Goal: Communication & Community: Answer question/provide support

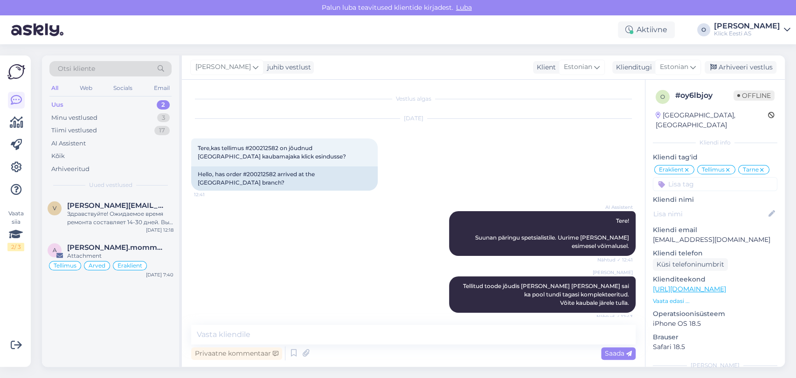
scroll to position [167, 0]
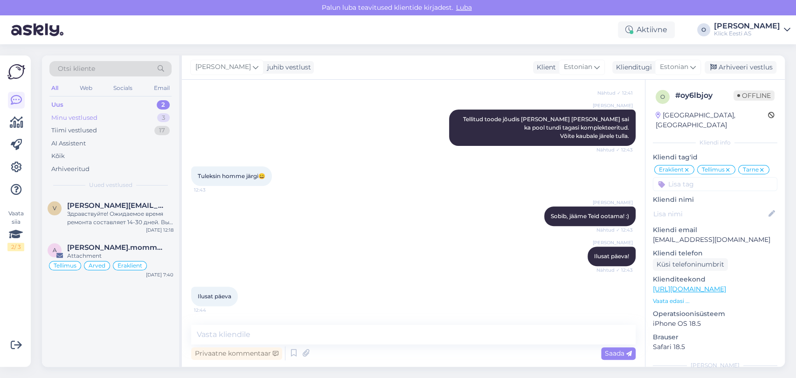
click at [133, 114] on div "Minu vestlused 3" at bounding box center [110, 117] width 122 height 13
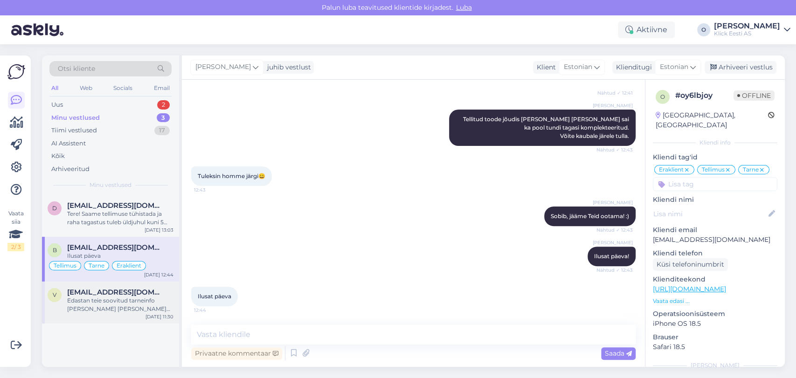
click at [94, 300] on div "Edastan teie soovitud tarneinfo [PERSON_NAME] [PERSON_NAME] pakiautomaati ja ko…" at bounding box center [120, 305] width 106 height 17
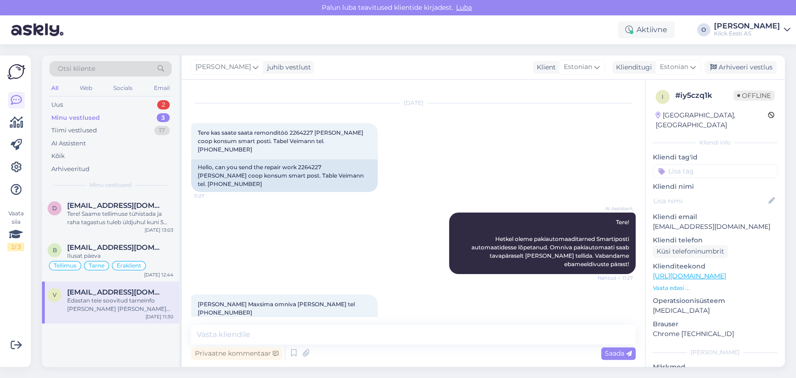
scroll to position [0, 0]
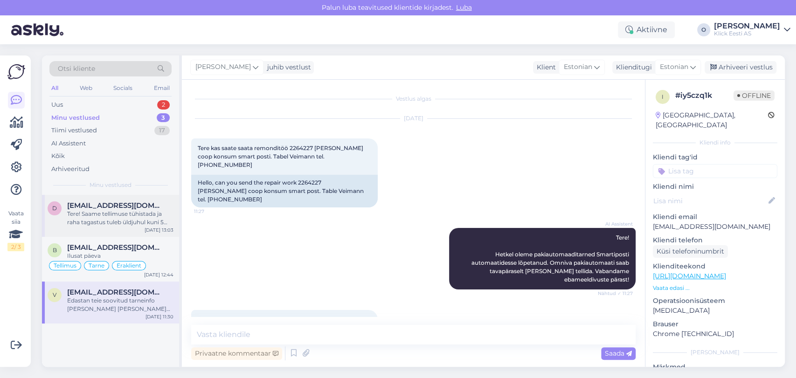
click at [129, 235] on div "d [EMAIL_ADDRESS][DOMAIN_NAME] Tere! Saame tellimuse tühistada ja raha tagastus…" at bounding box center [110, 216] width 137 height 42
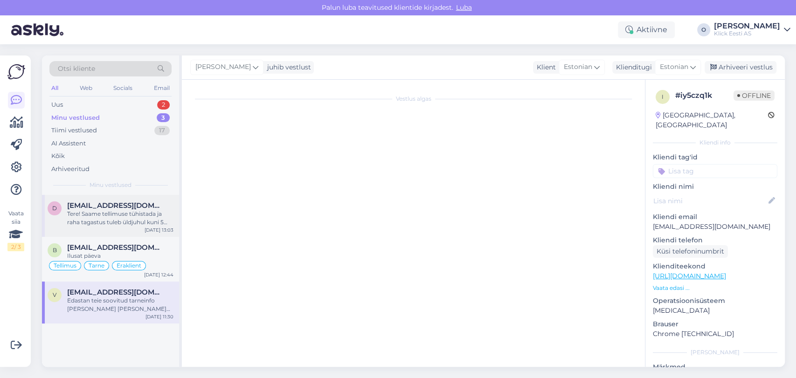
scroll to position [34, 0]
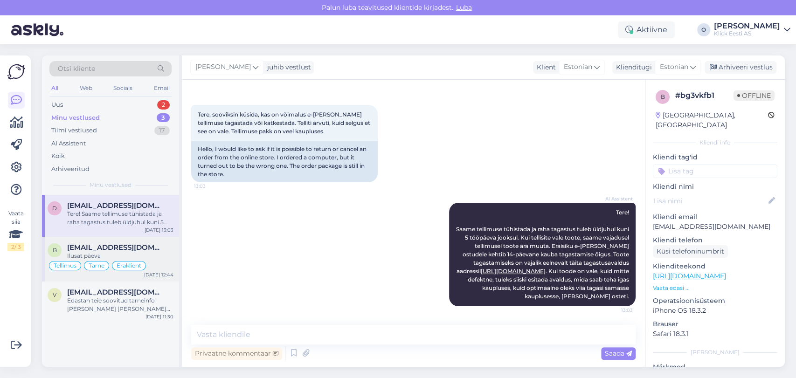
click at [101, 242] on div "b [EMAIL_ADDRESS][DOMAIN_NAME] Ilusat päeva Tellimus Tarne Eraklient [DATE] 12:…" at bounding box center [110, 259] width 137 height 45
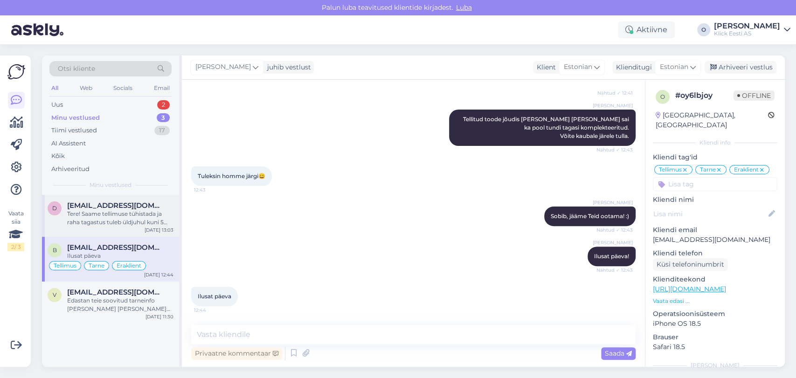
click at [102, 210] on div "Tere! Saame tellimuse tühistada ja raha tagastus tuleb üldjuhul kuni 5 tööpäeva…" at bounding box center [120, 218] width 106 height 17
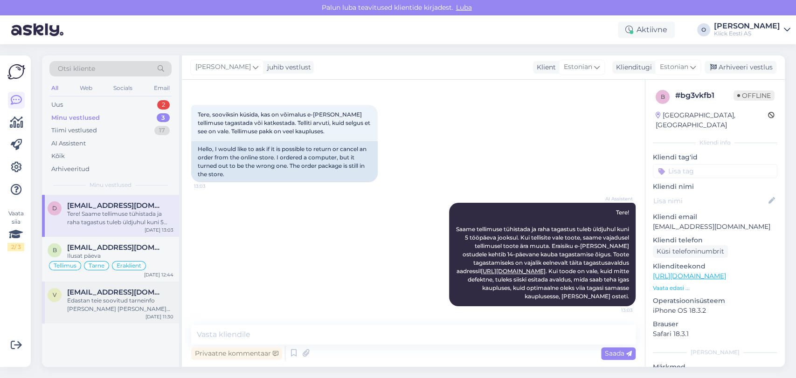
click at [83, 297] on div "Edastan teie soovitud tarneinfo [PERSON_NAME] [PERSON_NAME] pakiautomaati ja ko…" at bounding box center [120, 305] width 106 height 17
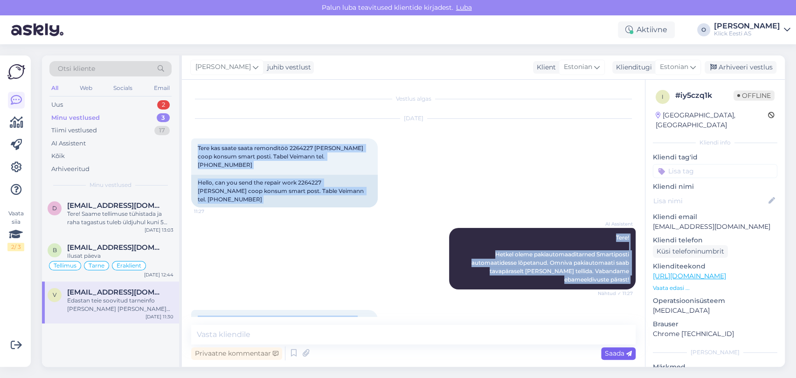
scroll to position [79, 0]
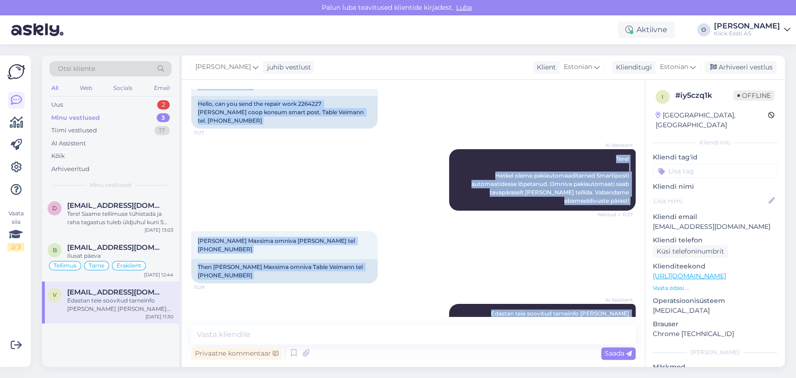
drag, startPoint x: 194, startPoint y: 148, endPoint x: 630, endPoint y: 323, distance: 470.2
click at [630, 323] on div "Vestlus algas [DATE] Tere kas saate saata remonditöö 2264227 [PERSON_NAME] coop…" at bounding box center [413, 223] width 463 height 287
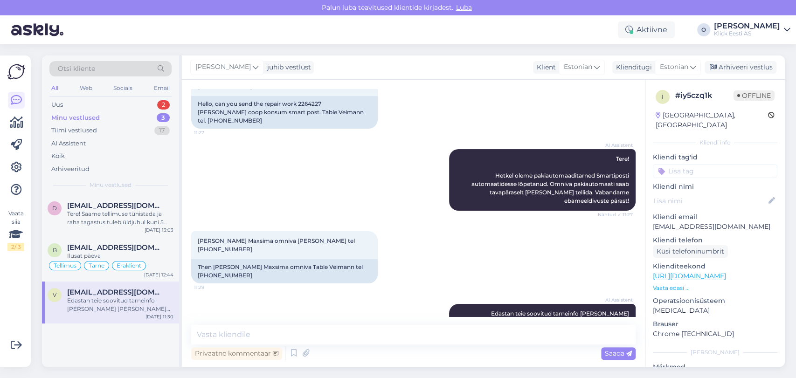
click at [582, 322] on div "Vestlus algas [DATE] Tere kas saate saata remonditöö 2264227 [PERSON_NAME] coop…" at bounding box center [413, 223] width 463 height 287
click at [253, 65] on icon at bounding box center [256, 67] width 6 height 10
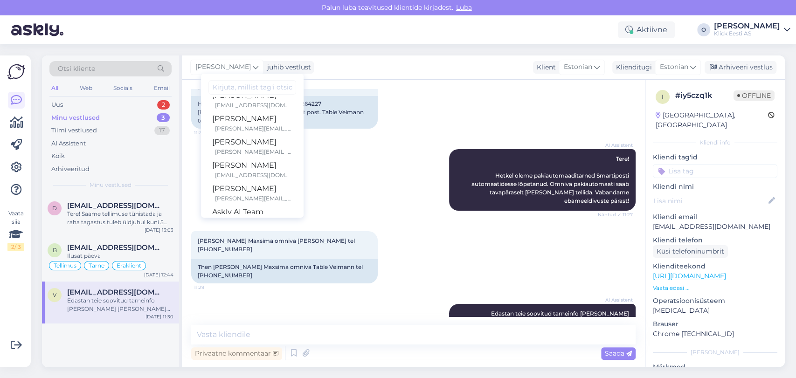
click at [283, 192] on ul "[PERSON_NAME] [EMAIL_ADDRESS][PERSON_NAME][DOMAIN_NAME] Tanel Hiie [PERSON_NAME…" at bounding box center [252, 155] width 103 height 117
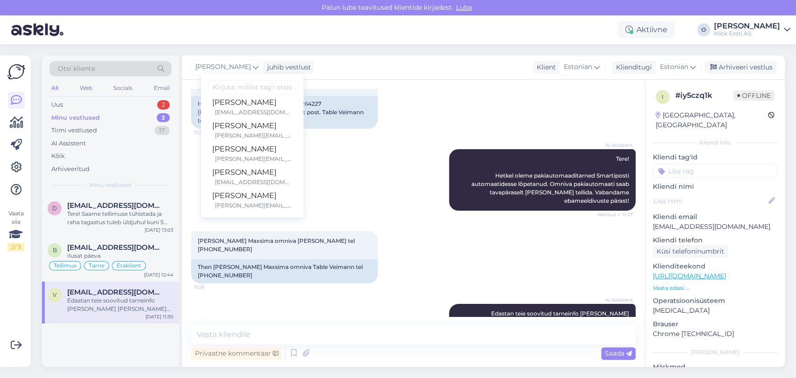
scroll to position [0, 0]
drag, startPoint x: 283, startPoint y: 192, endPoint x: 277, endPoint y: 144, distance: 48.4
click at [277, 144] on ul "[PERSON_NAME] [EMAIL_ADDRESS][PERSON_NAME][DOMAIN_NAME] Tanel Hiie [PERSON_NAME…" at bounding box center [252, 155] width 103 height 117
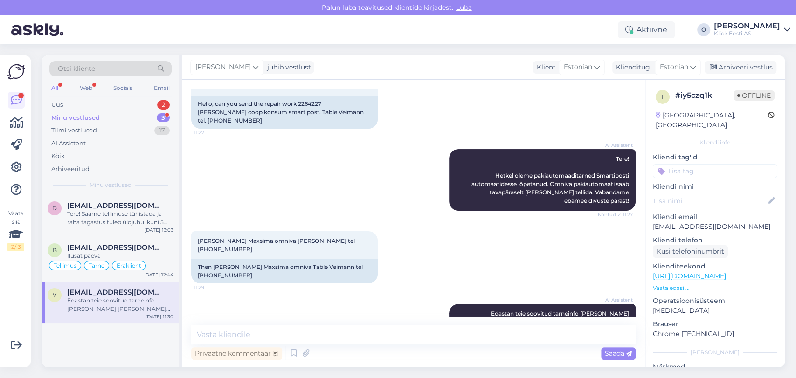
click at [131, 351] on div "d [EMAIL_ADDRESS][DOMAIN_NAME] Tere! Saame tellimuse tühistada ja raha tagastus…" at bounding box center [110, 281] width 137 height 172
click at [677, 222] on p "[EMAIL_ADDRESS][DOMAIN_NAME]" at bounding box center [715, 227] width 125 height 10
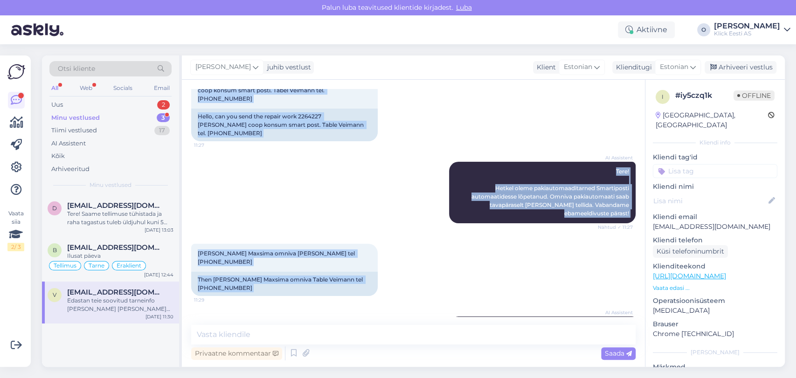
scroll to position [79, 0]
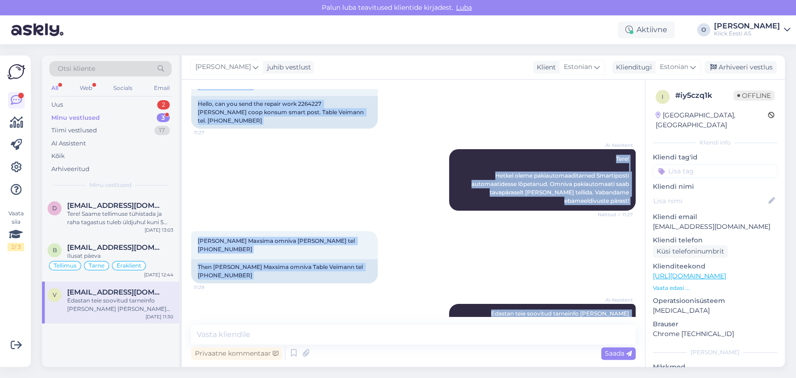
drag, startPoint x: 392, startPoint y: 119, endPoint x: 575, endPoint y: 330, distance: 279.3
click at [575, 330] on div "Vestlus algas [DATE] Tere kas saate saata remonditöö 2264227 [PERSON_NAME] coop…" at bounding box center [413, 223] width 463 height 287
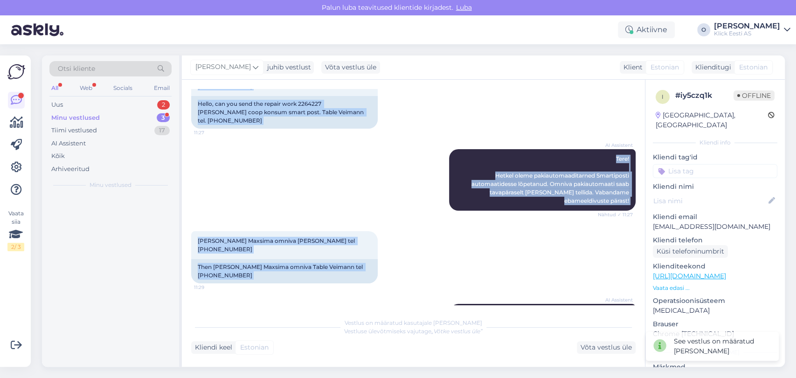
copy div "[DATE] Tere kas saate saata remonditöö 2264227 [PERSON_NAME] coop konsum smart …"
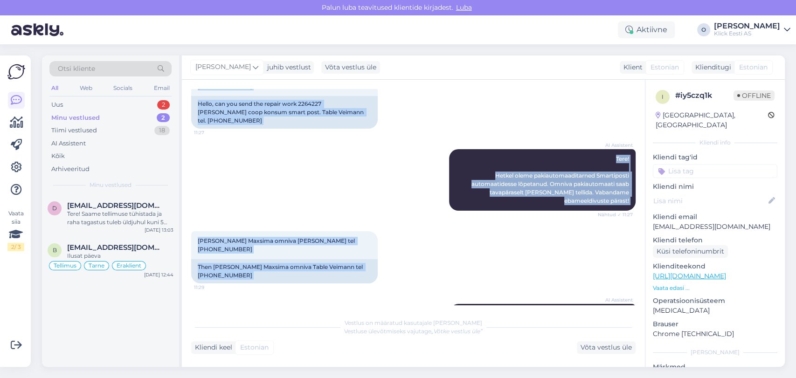
click at [276, 156] on div "AI Assistent Tere! Hetkel oleme pakiautomaaditarned Smartiposti automaatidesse …" at bounding box center [413, 180] width 444 height 82
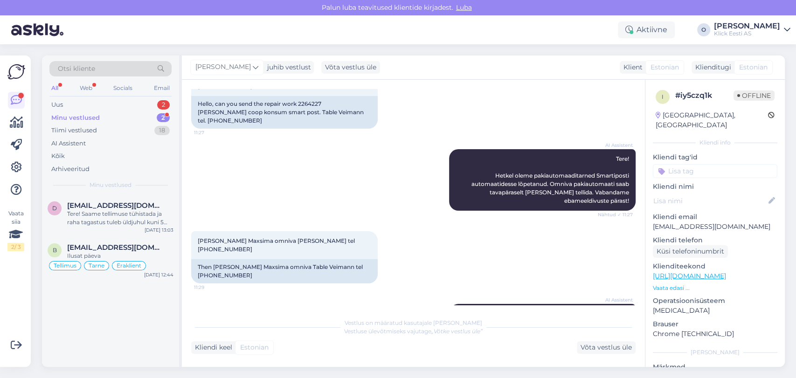
click at [96, 331] on div "d [EMAIL_ADDRESS][DOMAIN_NAME] Tere! Saame tellimuse tühistada ja raha tagastus…" at bounding box center [110, 281] width 137 height 172
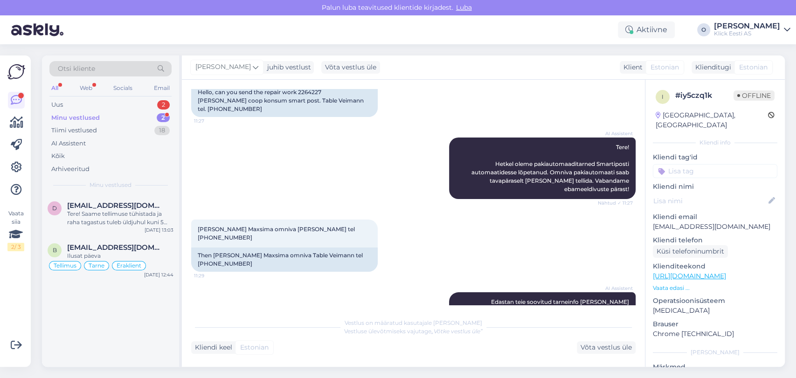
scroll to position [131, 0]
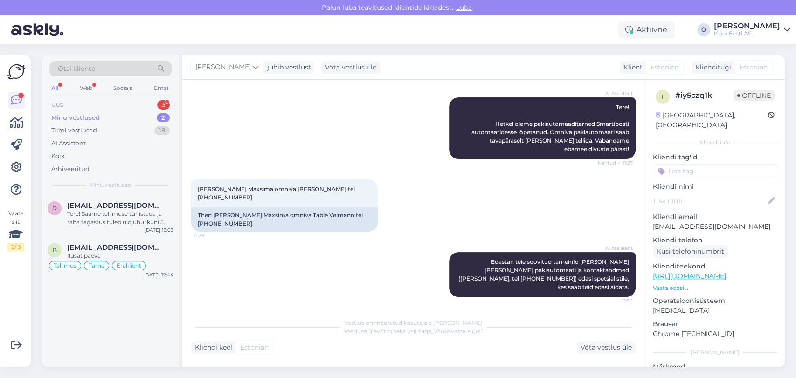
click at [104, 104] on div "Uus 3" at bounding box center [110, 104] width 122 height 13
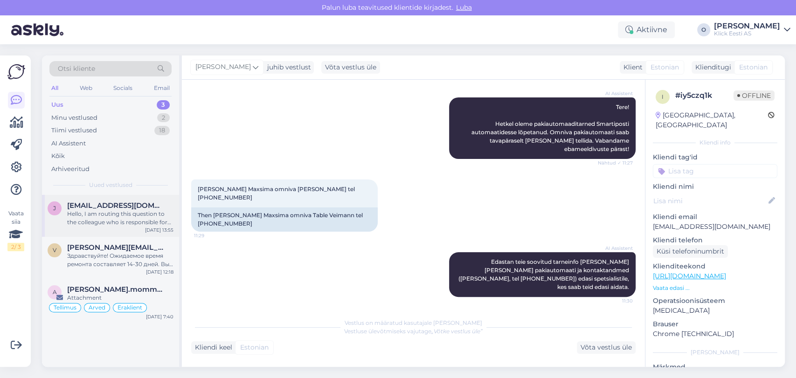
click at [98, 204] on span "[EMAIL_ADDRESS][DOMAIN_NAME]" at bounding box center [115, 205] width 97 height 8
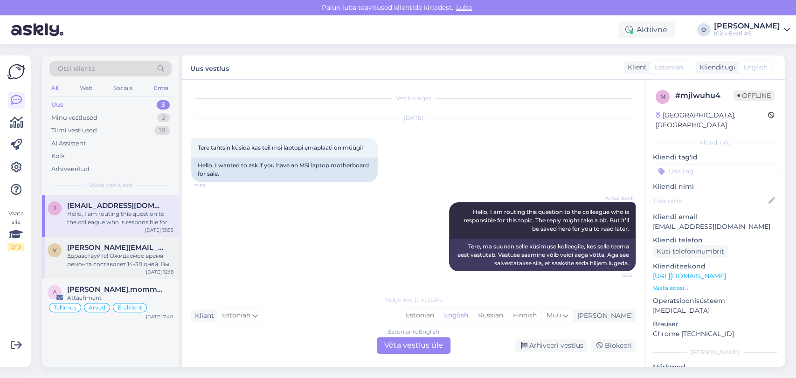
click at [97, 255] on div "Здравствуйте! Ожидаемое время ремонта составляет 14-30 дней. Вы можете отслежив…" at bounding box center [120, 260] width 106 height 17
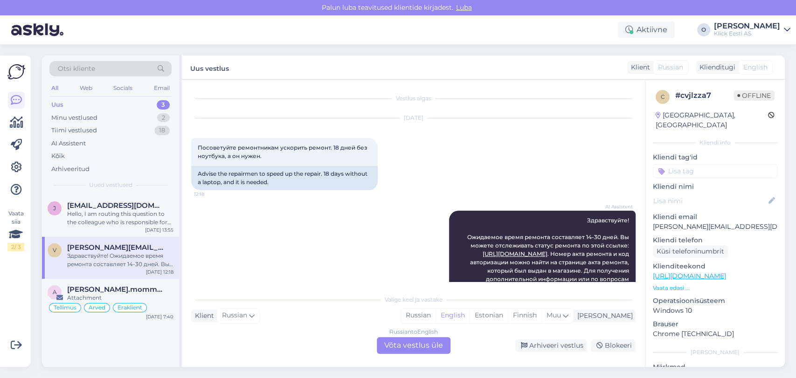
scroll to position [52, 0]
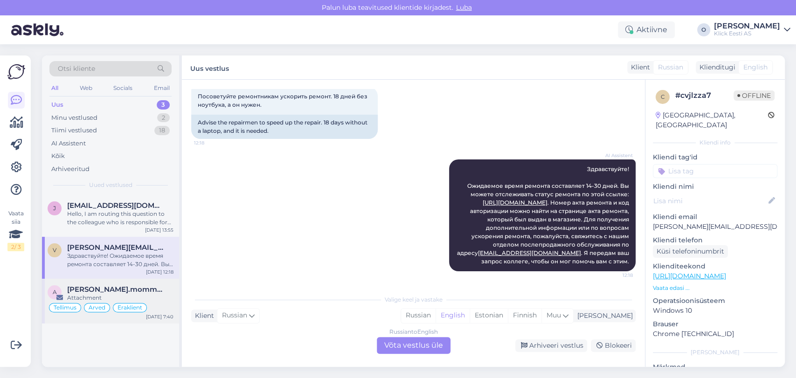
click at [95, 294] on div "Attachment" at bounding box center [120, 298] width 106 height 8
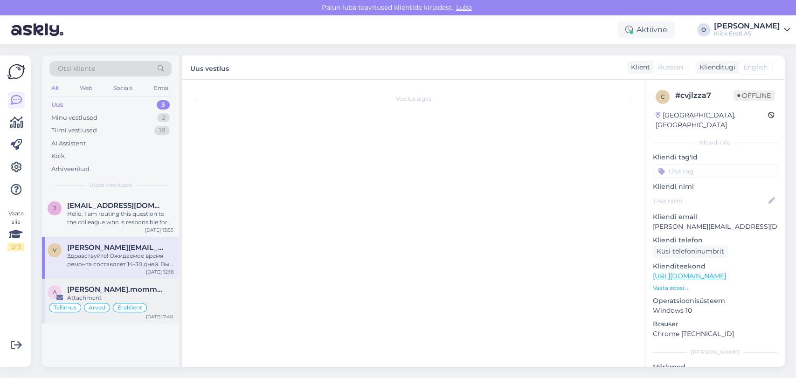
scroll to position [3387, 0]
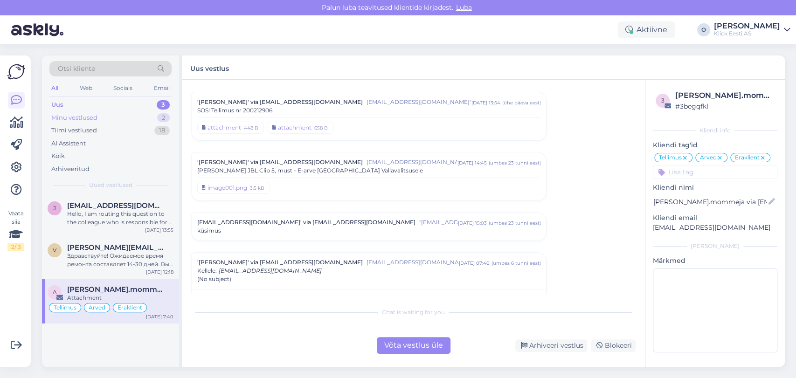
click at [90, 120] on div "Minu vestlused" at bounding box center [74, 117] width 46 height 9
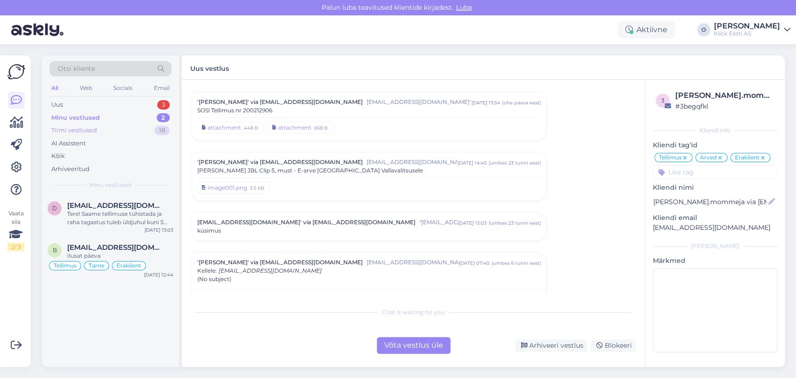
click at [95, 134] on div "Tiimi vestlused" at bounding box center [74, 130] width 46 height 9
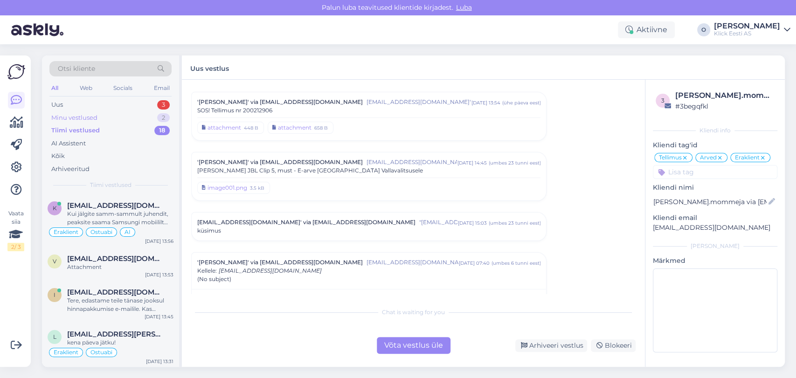
click at [116, 118] on div "Minu vestlused 2" at bounding box center [110, 117] width 122 height 13
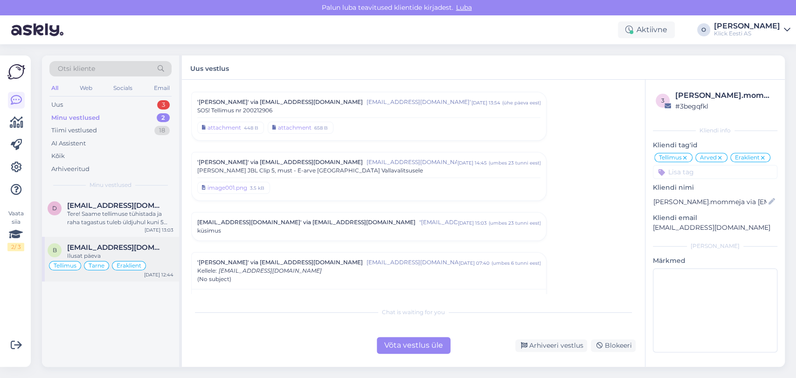
click at [101, 247] on span "[EMAIL_ADDRESS][DOMAIN_NAME]" at bounding box center [115, 247] width 97 height 8
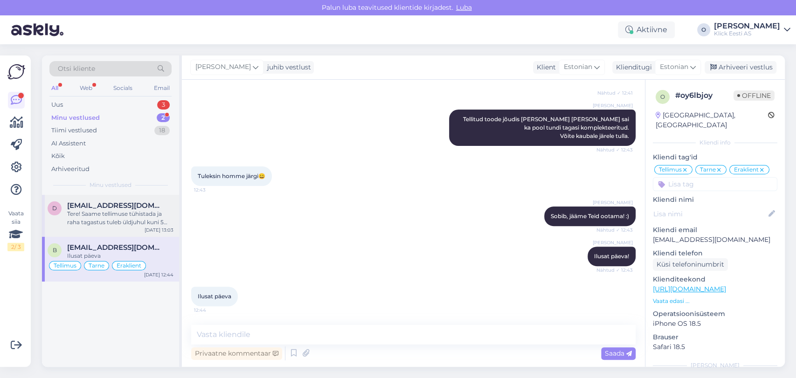
click at [101, 206] on span "[EMAIL_ADDRESS][DOMAIN_NAME]" at bounding box center [115, 205] width 97 height 8
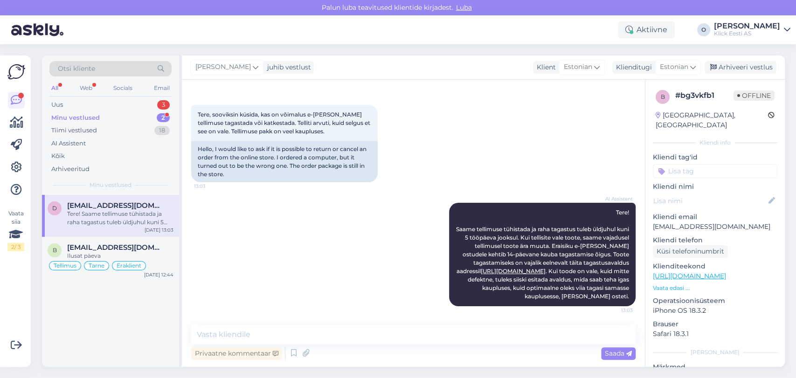
scroll to position [34, 0]
click at [677, 222] on p "[EMAIL_ADDRESS][DOMAIN_NAME]" at bounding box center [715, 227] width 125 height 10
copy p "[EMAIL_ADDRESS][DOMAIN_NAME]"
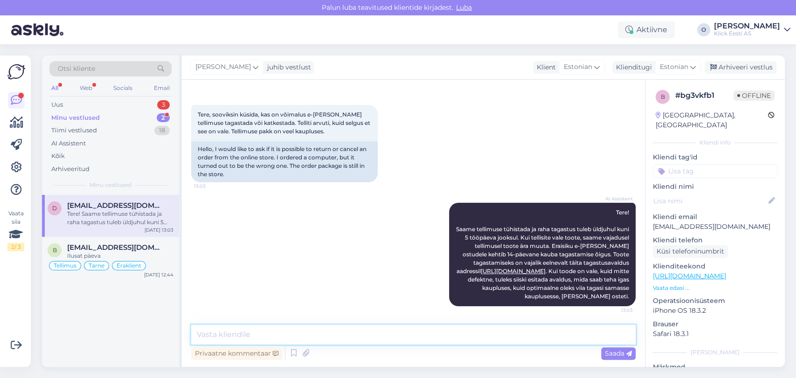
click at [357, 333] on textarea at bounding box center [413, 335] width 444 height 20
type textarea "Tere, palun täpsustage, kuidas on tellimuse number?"
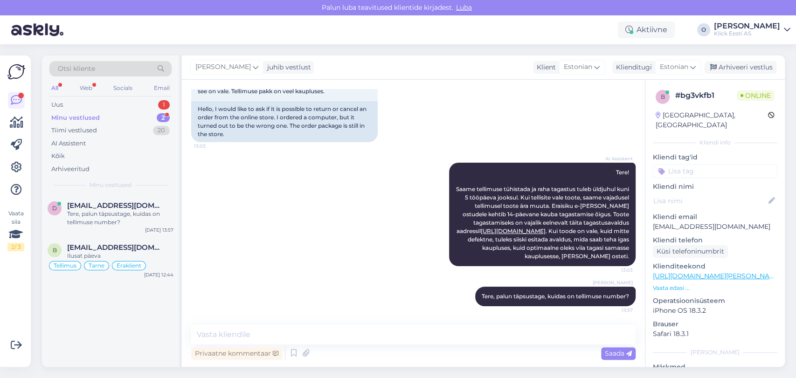
click at [85, 113] on div "Minu vestlused" at bounding box center [75, 117] width 48 height 9
click at [117, 102] on div "Uus 2" at bounding box center [110, 104] width 122 height 13
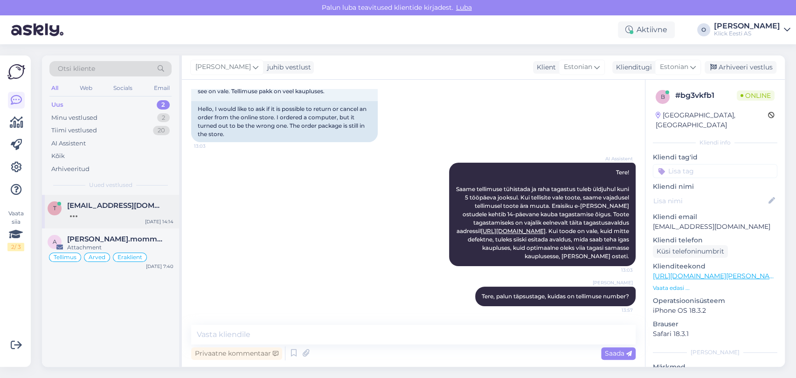
click at [99, 201] on span "[EMAIL_ADDRESS][DOMAIN_NAME]" at bounding box center [115, 205] width 97 height 8
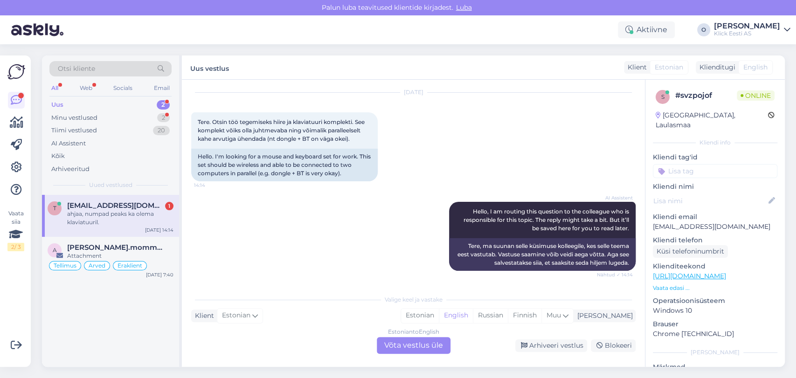
scroll to position [82, 0]
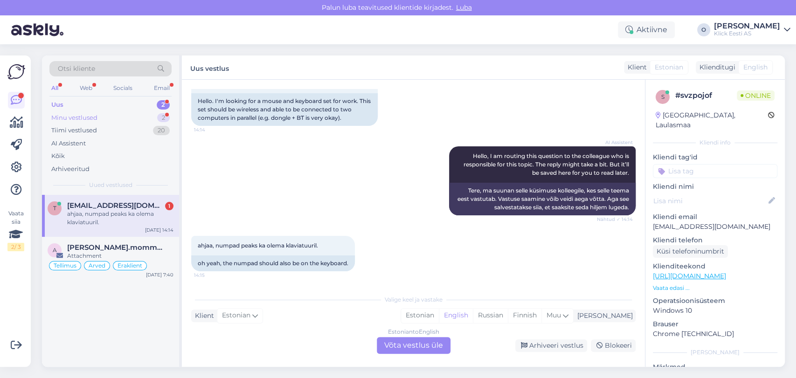
click at [128, 117] on div "Minu vestlused 2" at bounding box center [110, 117] width 122 height 13
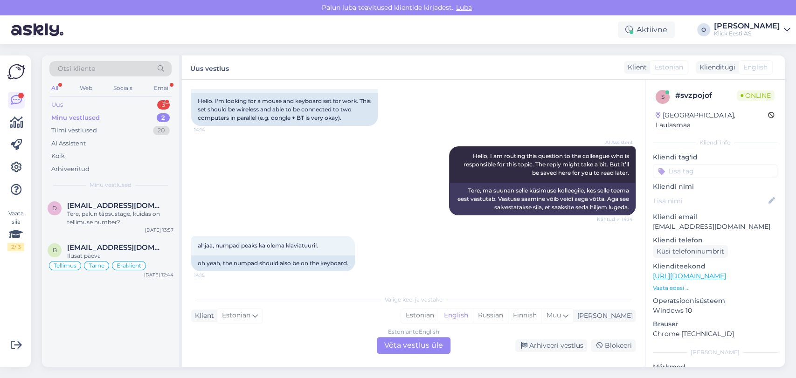
click at [97, 101] on div "Uus 3" at bounding box center [110, 104] width 122 height 13
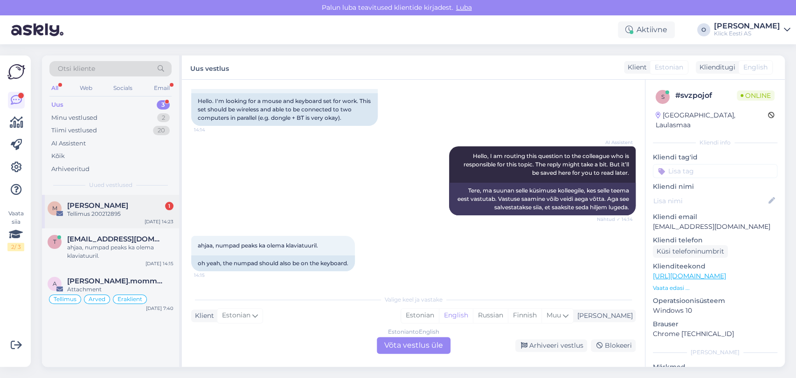
click at [79, 202] on span "[PERSON_NAME]" at bounding box center [97, 205] width 61 height 8
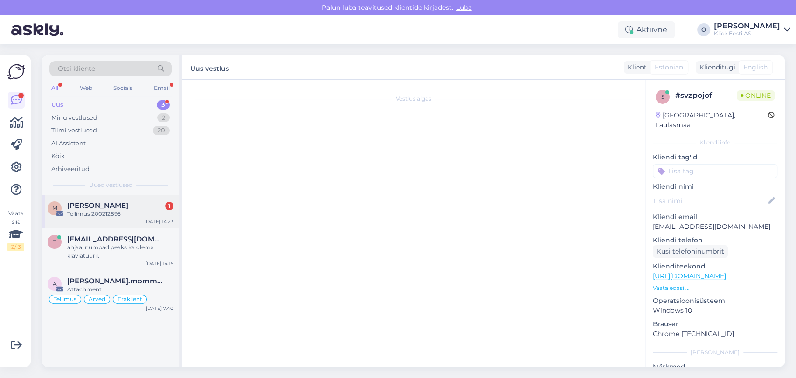
scroll to position [0, 0]
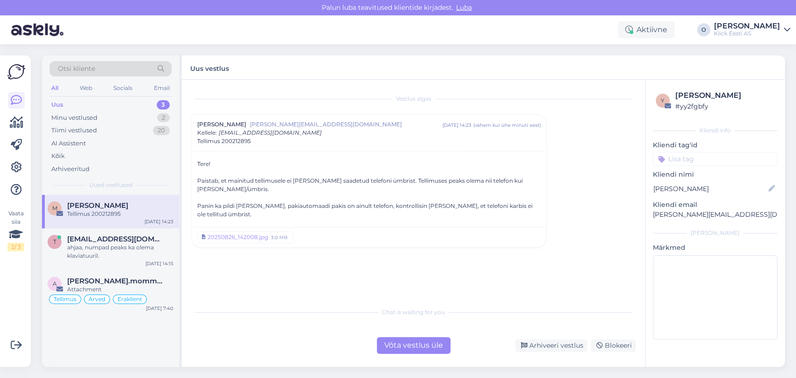
click at [419, 348] on div "Võta vestlus üle" at bounding box center [414, 345] width 74 height 17
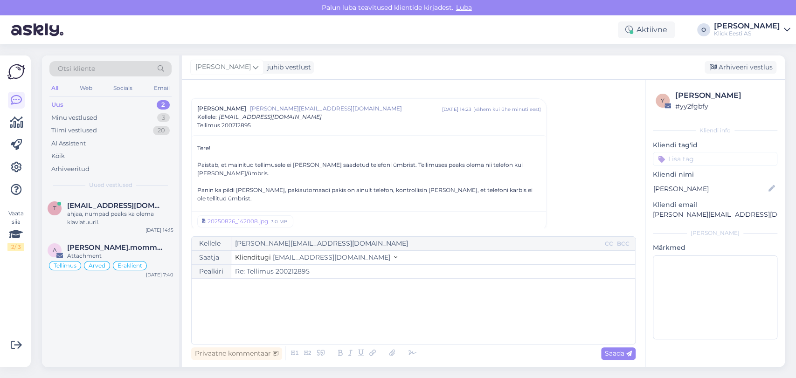
click at [242, 128] on span "Tellimus 200212895" at bounding box center [224, 125] width 54 height 8
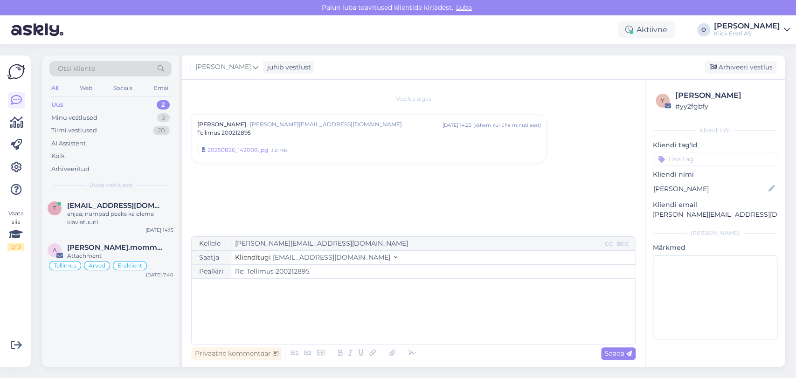
click at [242, 129] on span "Tellimus 200212895" at bounding box center [224, 133] width 54 height 8
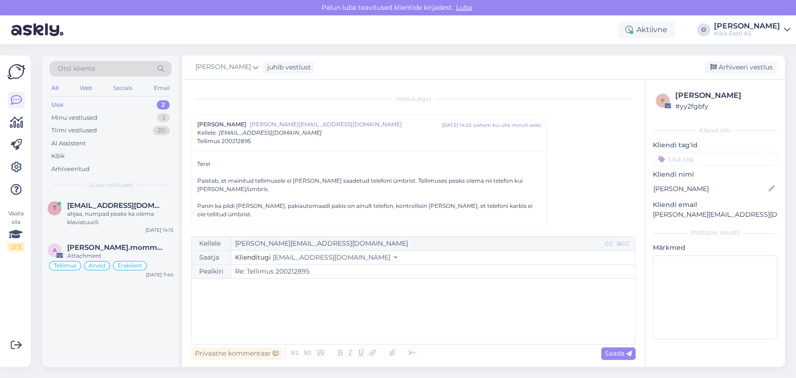
click at [288, 271] on input "Re: Tellimus 200212895" at bounding box center [433, 272] width 404 height 14
click at [269, 325] on div "﻿" at bounding box center [413, 312] width 434 height 56
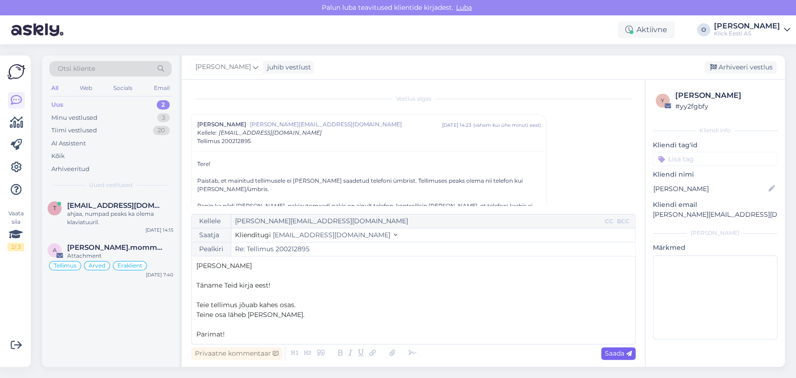
click at [615, 349] on span "Saada" at bounding box center [618, 353] width 27 height 8
type input "Re: Tellimus 200212895"
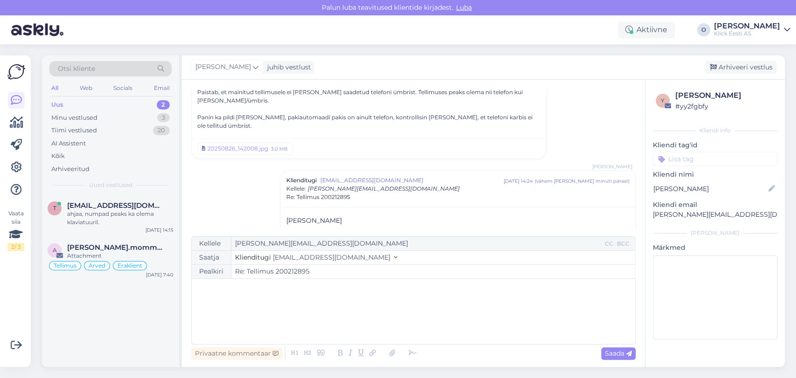
click at [455, 279] on div "Kellele [PERSON_NAME][EMAIL_ADDRESS][DOMAIN_NAME] CC BCC Saatja Klienditugi [EM…" at bounding box center [413, 290] width 444 height 108
click at [644, 206] on div "Vestlus [PERSON_NAME] [PERSON_NAME][EMAIL_ADDRESS][DOMAIN_NAME] [DATE] 14:23 ( …" at bounding box center [413, 223] width 463 height 287
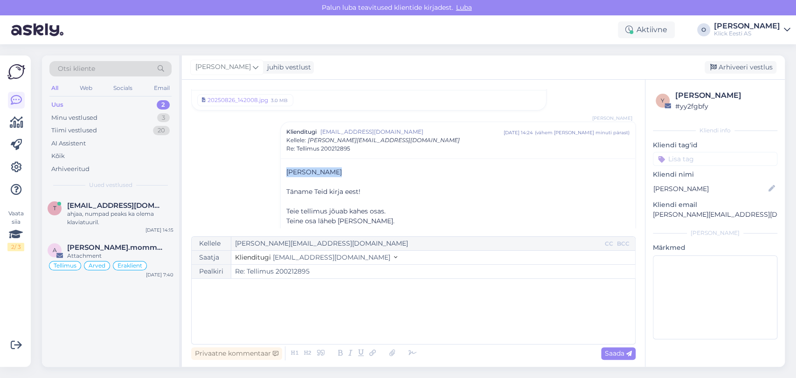
scroll to position [157, 0]
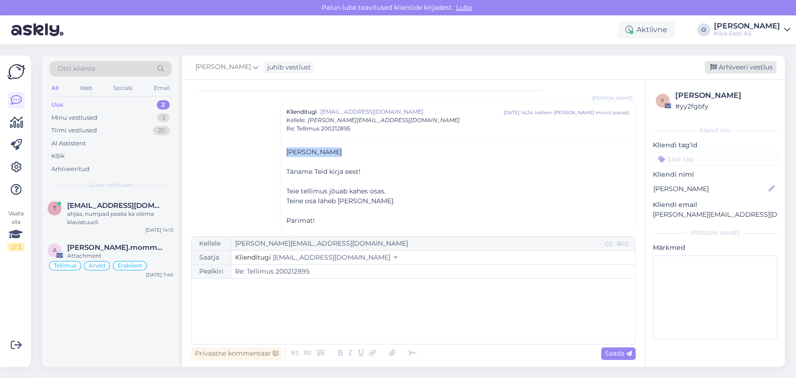
click at [742, 68] on div "Arhiveeri vestlus" at bounding box center [741, 67] width 72 height 13
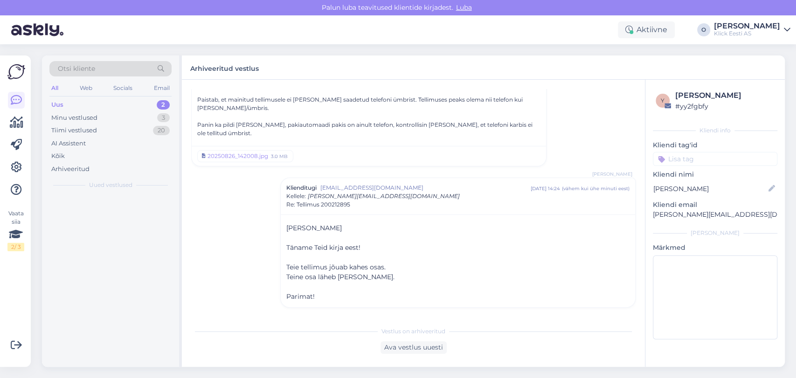
scroll to position [72, 0]
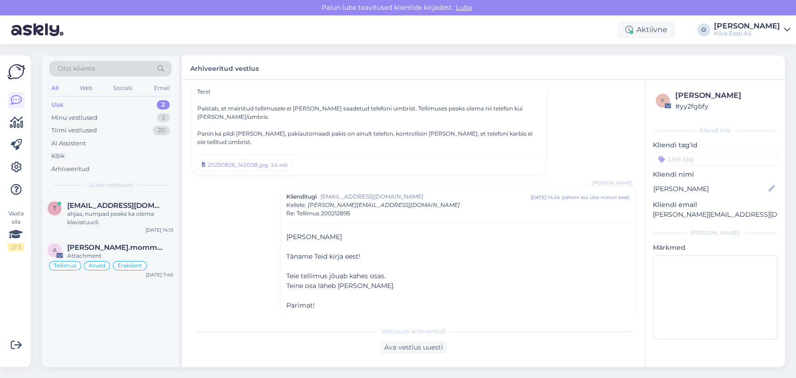
click at [93, 103] on div "Uus 2" at bounding box center [110, 104] width 122 height 13
click at [123, 115] on div "Minu vestlused 2" at bounding box center [110, 117] width 122 height 13
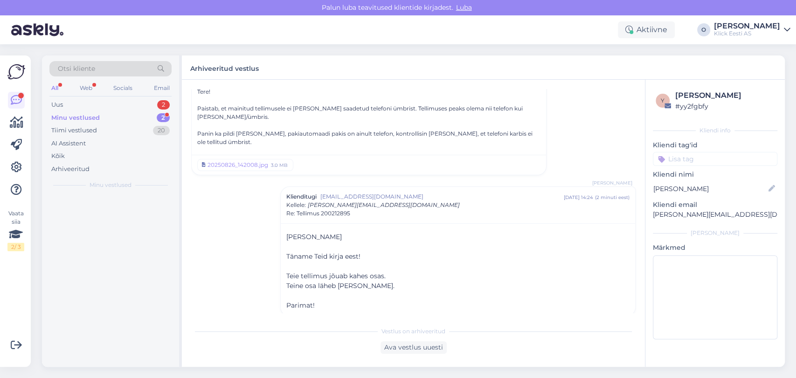
click at [123, 115] on div "Minu vestlused 2" at bounding box center [110, 117] width 122 height 13
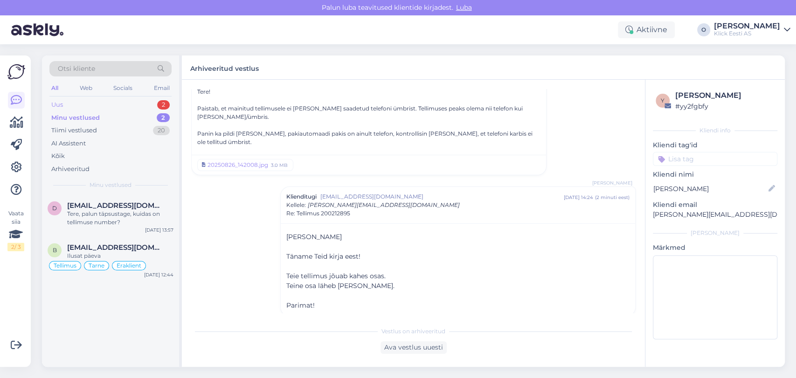
click at [118, 105] on div "Uus 2" at bounding box center [110, 104] width 122 height 13
click at [100, 204] on span "[EMAIL_ADDRESS][DOMAIN_NAME]" at bounding box center [115, 205] width 97 height 8
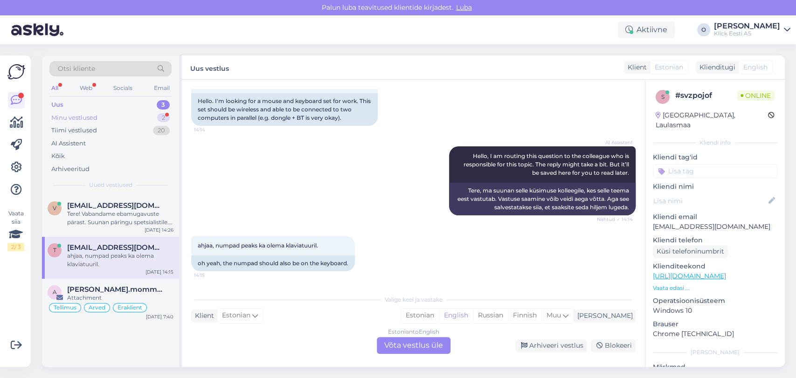
click at [139, 117] on div "Minu vestlused 2" at bounding box center [110, 117] width 122 height 13
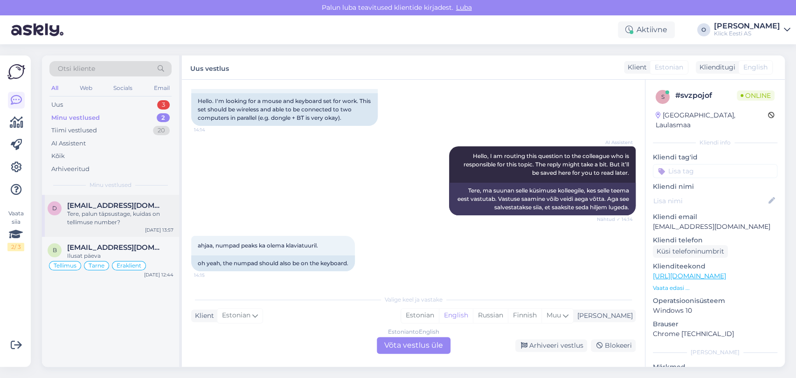
click at [112, 218] on div "Tere, palun täpsustage, kuidas on tellimuse number?" at bounding box center [120, 218] width 106 height 17
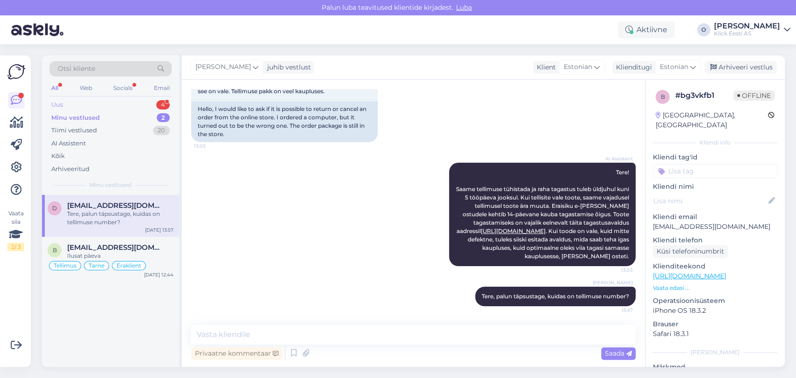
click at [114, 104] on div "Uus 4" at bounding box center [110, 104] width 122 height 13
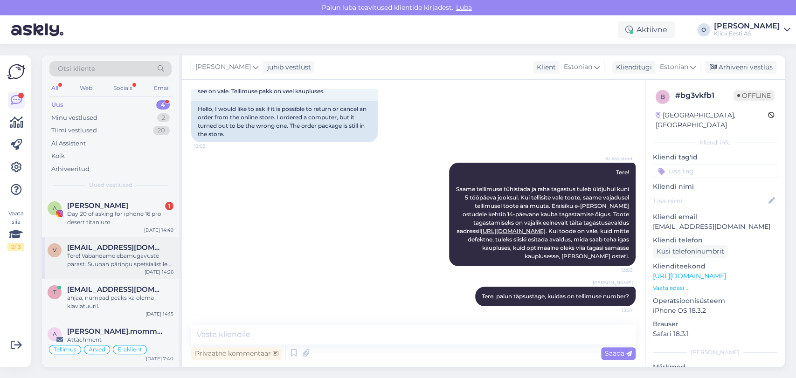
click at [105, 251] on span "[EMAIL_ADDRESS][DOMAIN_NAME]" at bounding box center [115, 247] width 97 height 8
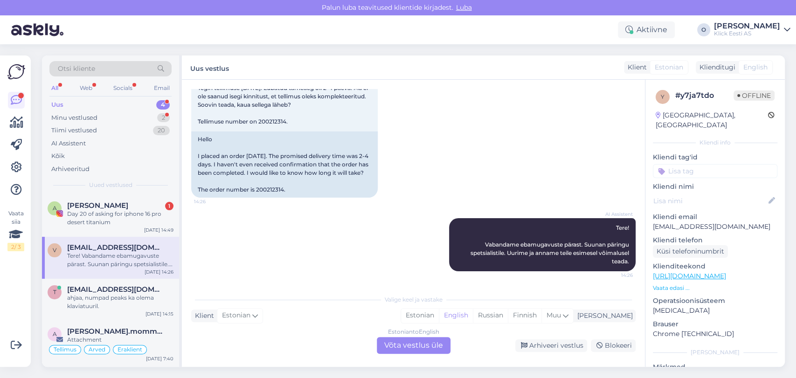
scroll to position [22, 0]
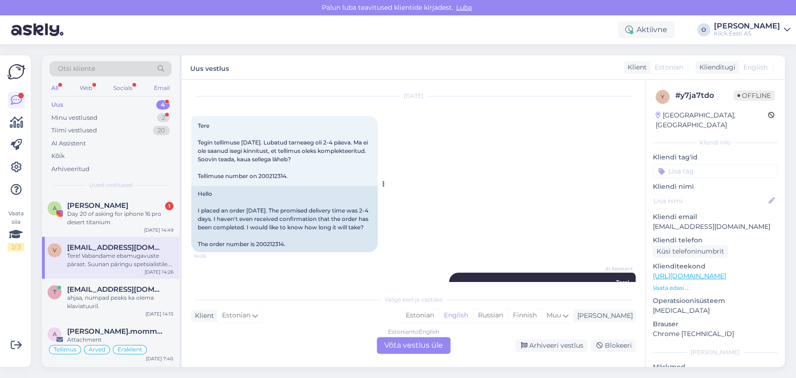
click at [272, 175] on span "Tere Tegin tellimuse [DATE]. Lubatud tarneaeg oli 2-4 päeva. Ma ei ole saanud i…" at bounding box center [284, 150] width 172 height 57
copy span "200212314"
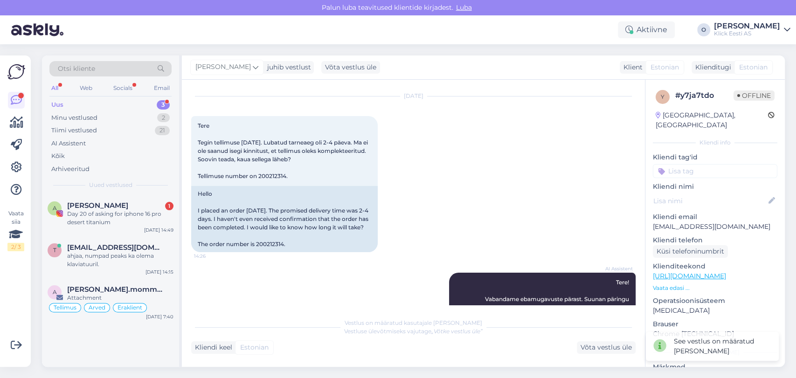
click at [645, 291] on div "y # y7ja7tdo Offline [GEOGRAPHIC_DATA], [GEOGRAPHIC_DATA] Kliendi info Kliendi …" at bounding box center [714, 276] width 139 height 393
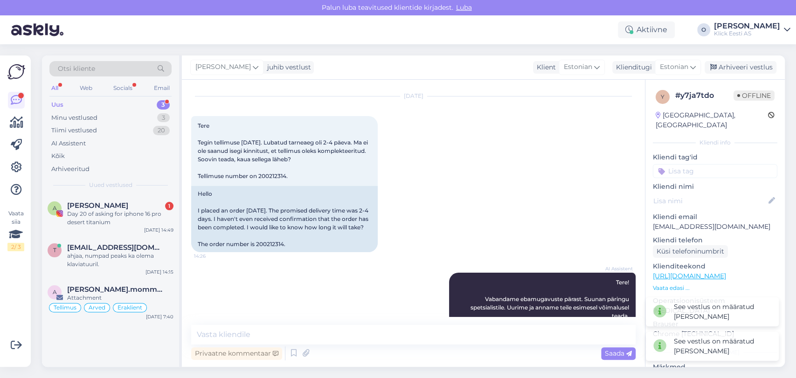
scroll to position [50, 0]
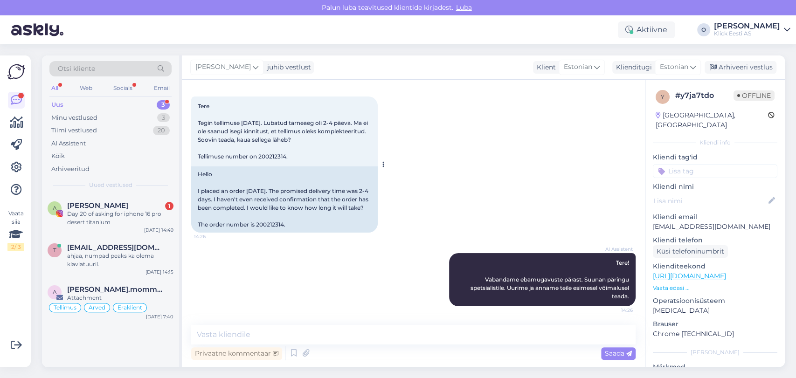
click at [272, 146] on span "Tere Tegin tellimuse [DATE]. Lubatud tarneaeg oli 2-4 päeva. Ma ei ole saanud i…" at bounding box center [284, 131] width 172 height 57
copy span "200212314"
drag, startPoint x: 273, startPoint y: 343, endPoint x: 267, endPoint y: 338, distance: 7.9
click at [267, 338] on textarea at bounding box center [413, 335] width 444 height 20
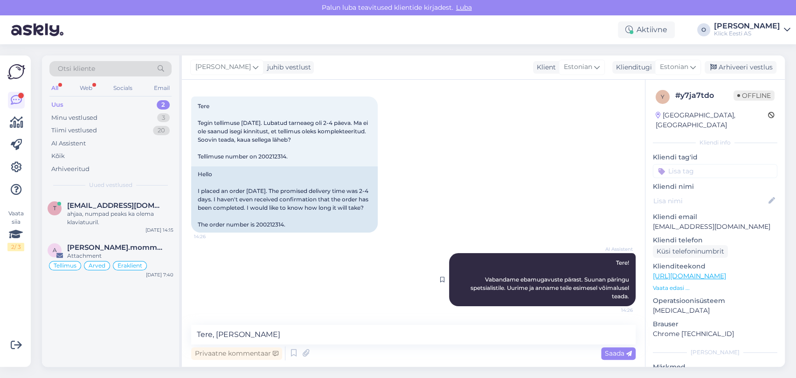
click at [495, 280] on span "Tere! Vabandame ebamugavuste pärast. Suunan päringu spetsialistile. Uurime ja a…" at bounding box center [551, 279] width 160 height 41
copy div "Vabandame ebamugavuste pärast. Suunan päringu spetsialistile. Uurime ja anname …"
click at [242, 328] on textarea "Tere, [PERSON_NAME]" at bounding box center [413, 335] width 444 height 20
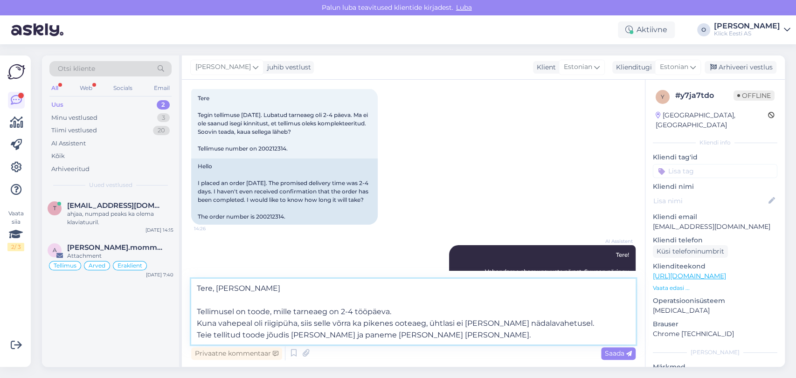
click at [486, 336] on textarea "Tere, [PERSON_NAME] Tellimusel on toode, mille tarneaeg on 2-4 tööpäeva. Kuna v…" at bounding box center [413, 312] width 444 height 66
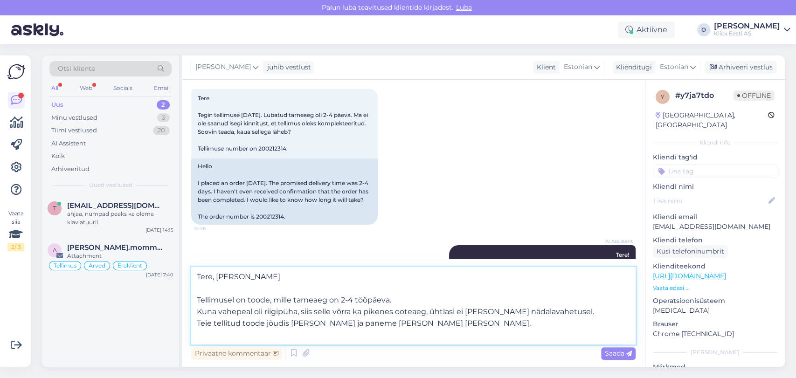
scroll to position [0, 0]
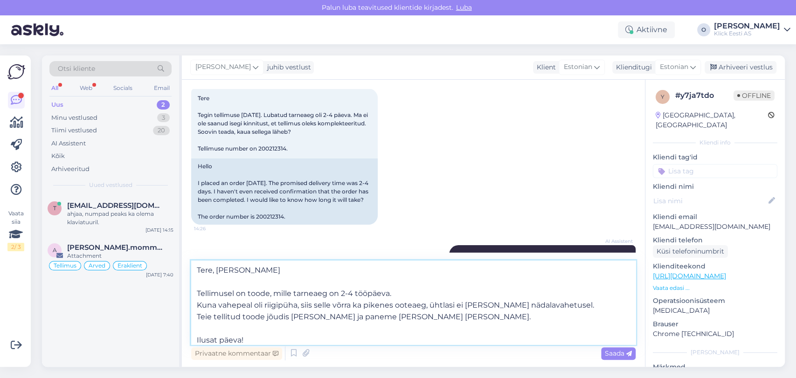
click at [414, 299] on textarea "Tere, [PERSON_NAME] Tellimusel on toode, mille tarneaeg on 2-4 tööpäeva. Kuna v…" at bounding box center [413, 303] width 444 height 84
click at [517, 305] on textarea "Tere, [PERSON_NAME] Tellimusel on toode, mille tarneaeg on 2-4 tööpäeva. Kuna v…" at bounding box center [413, 303] width 444 height 84
type textarea "Tere, [PERSON_NAME] Tellimusel on toode, mille tarneaeg on 2-4 tööpäeva. Kuna v…"
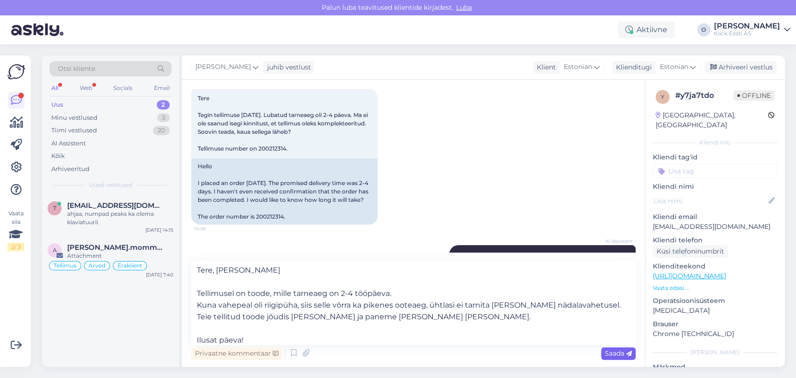
click at [611, 353] on span "Saada" at bounding box center [618, 353] width 27 height 8
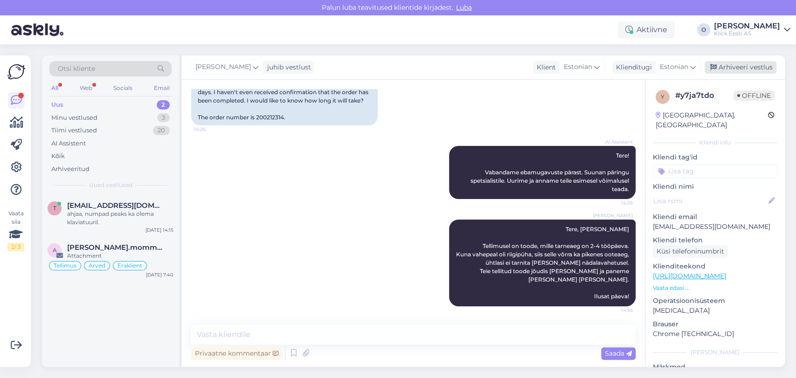
click at [722, 72] on div "Arhiveeri vestlus" at bounding box center [741, 67] width 72 height 13
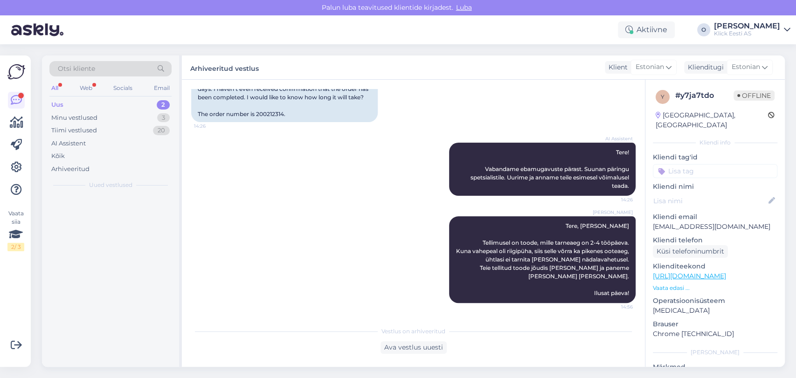
scroll to position [160, 0]
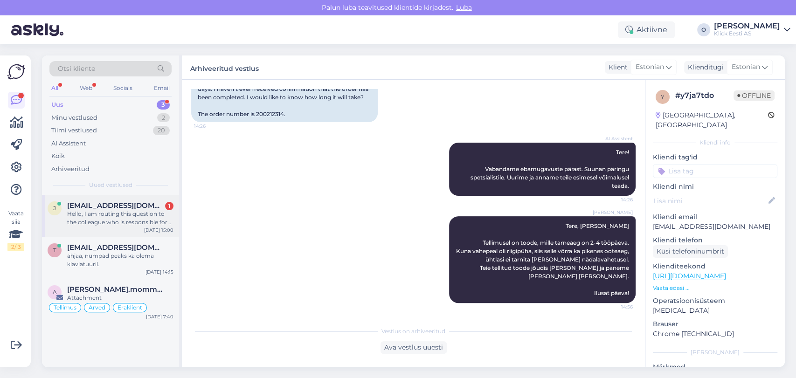
click at [111, 200] on div "[PERSON_NAME] [PERSON_NAME][EMAIL_ADDRESS][DOMAIN_NAME] 1 Hello, I am routing t…" at bounding box center [110, 216] width 137 height 42
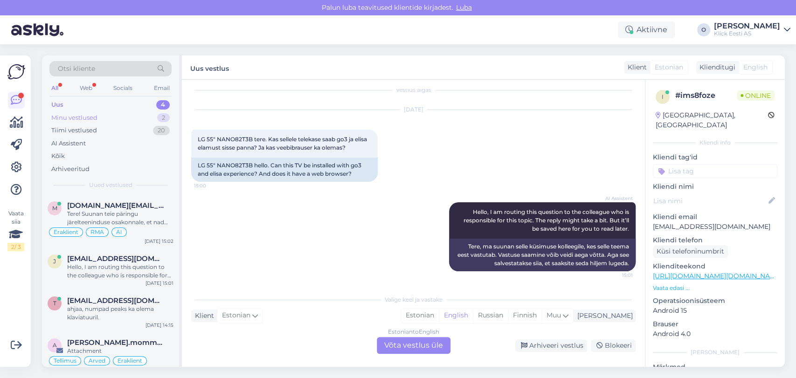
click at [149, 121] on div "Minu vestlused 2" at bounding box center [110, 117] width 122 height 13
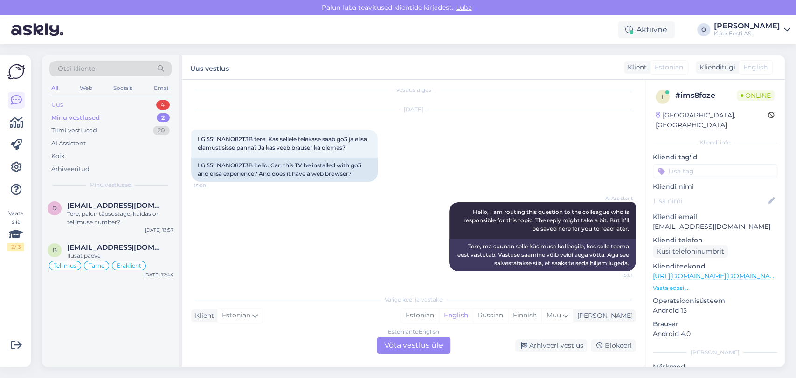
click at [141, 105] on div "Uus 4" at bounding box center [110, 104] width 122 height 13
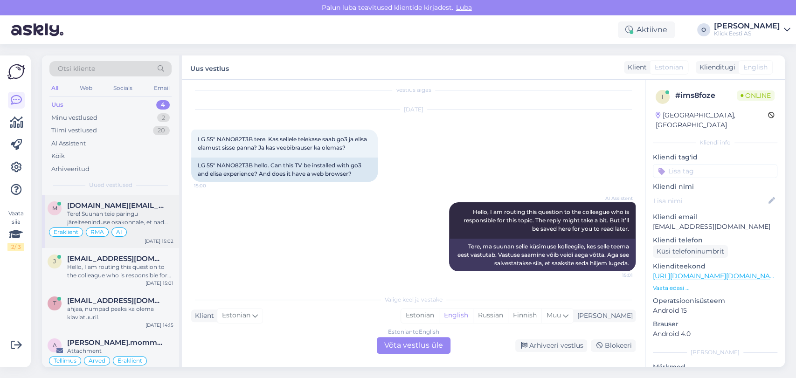
click at [103, 199] on div "m [DOMAIN_NAME][EMAIL_ADDRESS][DOMAIN_NAME] Tere! Suunan teie päringu järelteen…" at bounding box center [110, 221] width 137 height 53
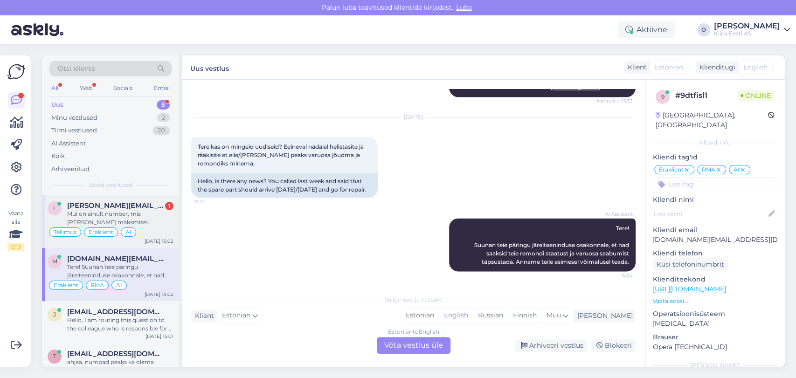
click at [129, 224] on div "Mul on ainult number, mis [PERSON_NAME] maksmisel automaatselt sisestatud selgi…" at bounding box center [120, 218] width 106 height 17
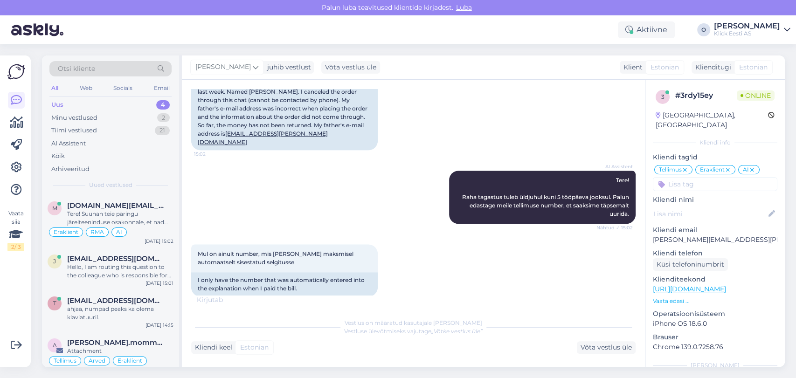
scroll to position [848, 0]
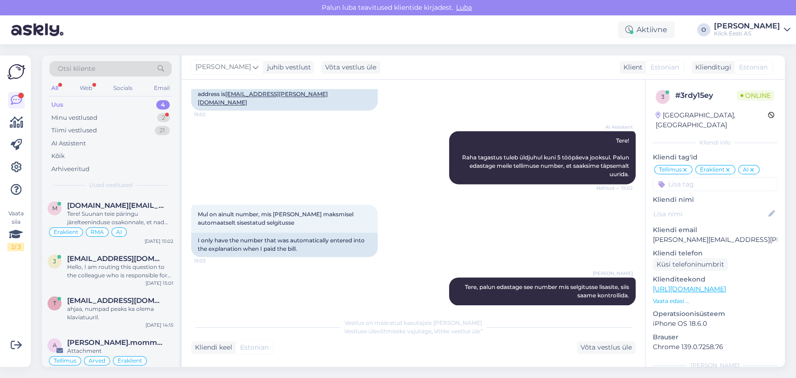
click at [305, 323] on div "Vestlus on määratud kasutajale [PERSON_NAME] Vestluse ülevõtmiseks vajutage „Võ…" at bounding box center [413, 327] width 444 height 17
click at [307, 325] on div "Vestlus on määratud kasutajale [PERSON_NAME] Vestluse ülevõtmiseks vajutage „Võ…" at bounding box center [413, 327] width 444 height 17
click at [605, 345] on div "Võta vestlus üle" at bounding box center [606, 347] width 59 height 13
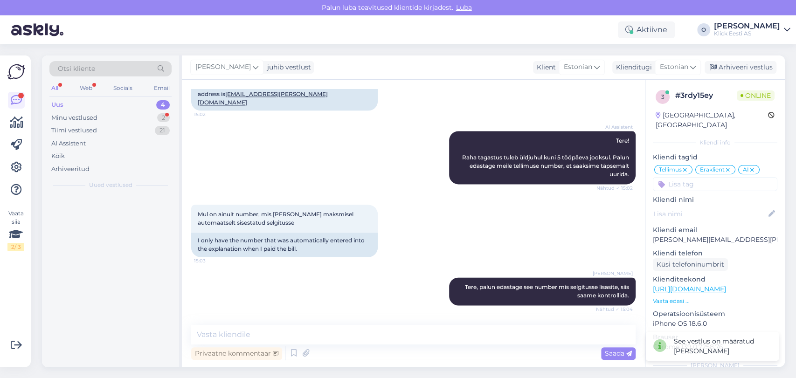
scroll to position [836, 0]
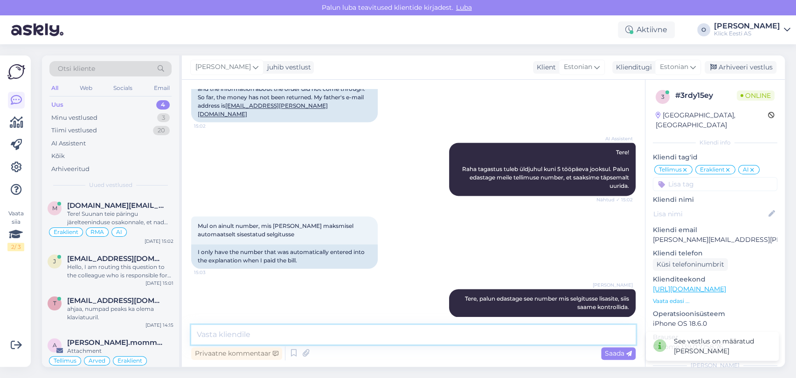
click at [403, 337] on textarea at bounding box center [413, 335] width 444 height 20
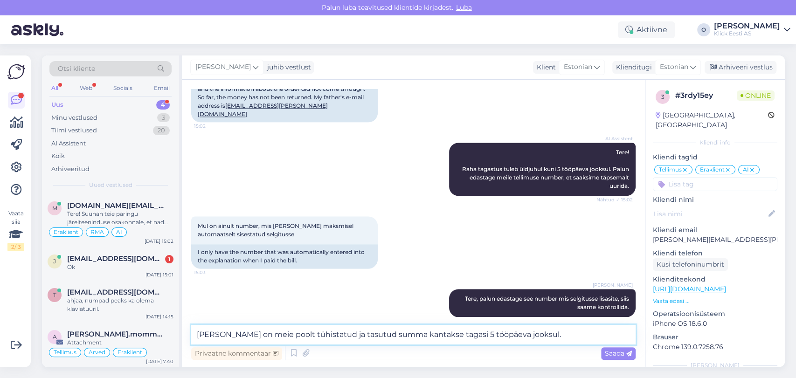
click at [549, 337] on textarea "[PERSON_NAME] on meie poolt tühistatud ja tasutud summa kantakse tagasi 5 tööpä…" at bounding box center [413, 335] width 444 height 20
click at [560, 333] on textarea "[PERSON_NAME] on meie poolt tühistatud ja tasutud summa kantakse tagasi 5 tööpä…" at bounding box center [413, 335] width 444 height 20
type textarea "[PERSON_NAME] on meie poolt tühistatud ja tasutud summa kantakse tagasi 5 tööpä…"
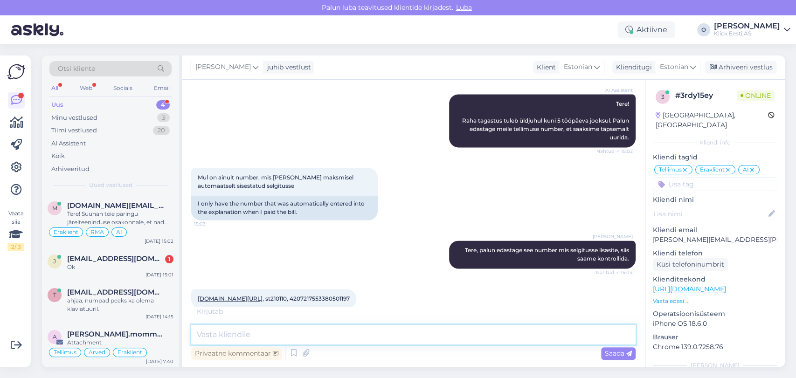
scroll to position [925, 0]
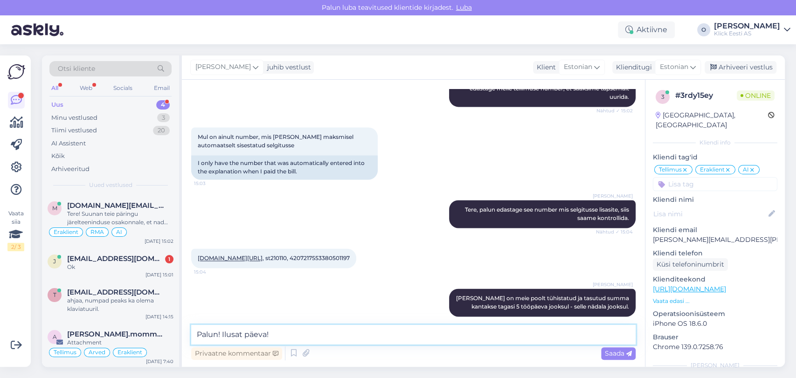
type textarea "Palun! Ilusat päeva!"
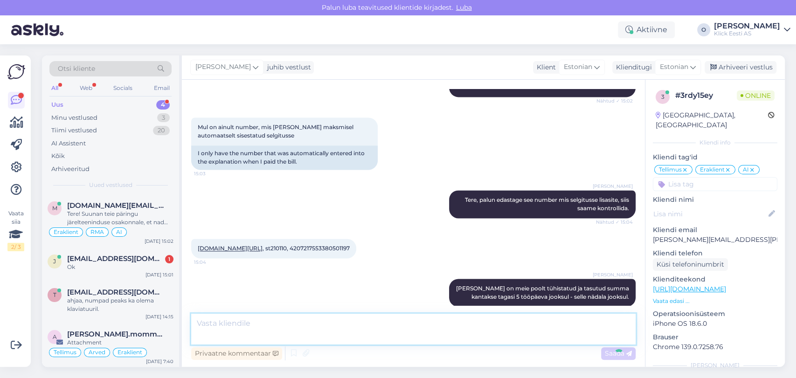
scroll to position [974, 0]
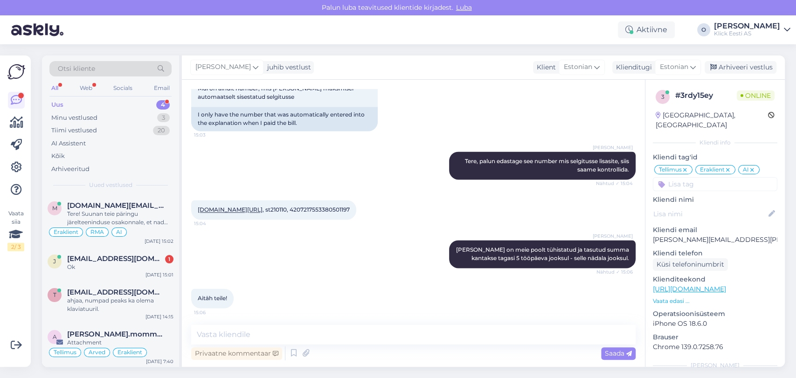
click at [494, 346] on div "Privaatne kommentaar Saada" at bounding box center [413, 354] width 444 height 18
click at [476, 332] on textarea at bounding box center [413, 335] width 444 height 20
click at [79, 254] on div "[PERSON_NAME] [PERSON_NAME][EMAIL_ADDRESS][DOMAIN_NAME] 1 Ok [DATE] 15:01" at bounding box center [110, 265] width 137 height 34
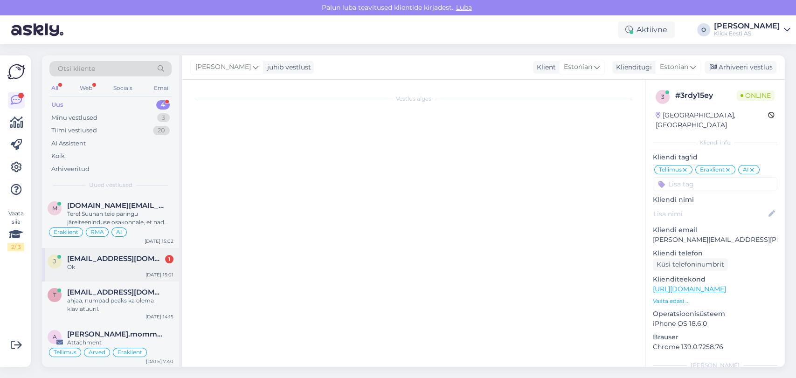
scroll to position [65, 0]
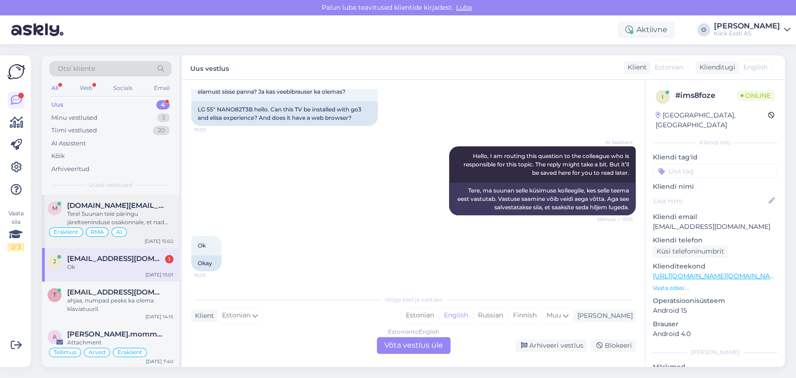
click at [94, 203] on span "[DOMAIN_NAME][EMAIL_ADDRESS][DOMAIN_NAME]" at bounding box center [115, 205] width 97 height 8
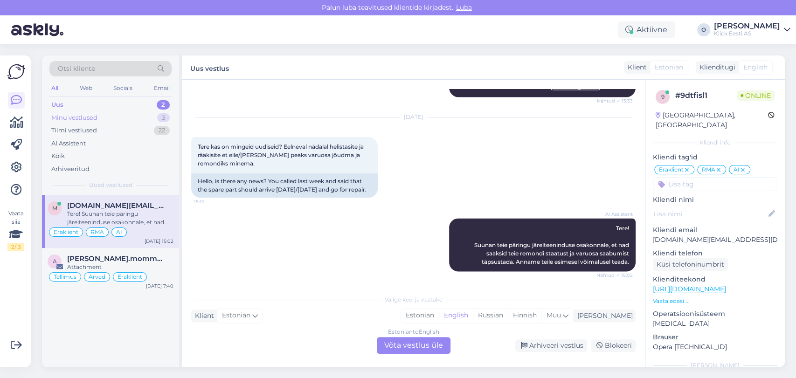
click at [140, 120] on div "Minu vestlused 3" at bounding box center [110, 117] width 122 height 13
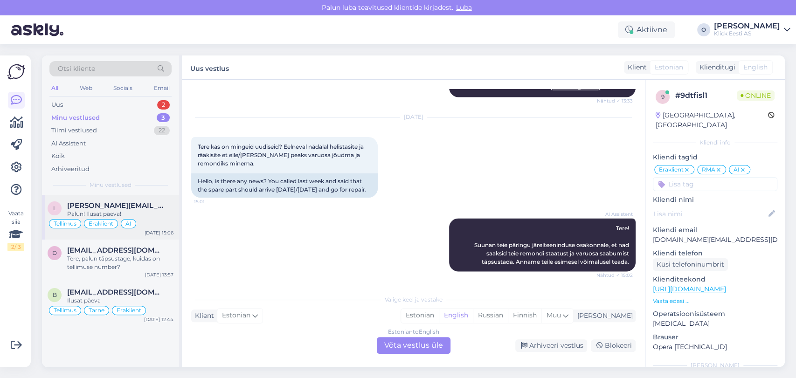
click at [103, 203] on span "[PERSON_NAME][EMAIL_ADDRESS][PERSON_NAME][DOMAIN_NAME]" at bounding box center [115, 205] width 97 height 8
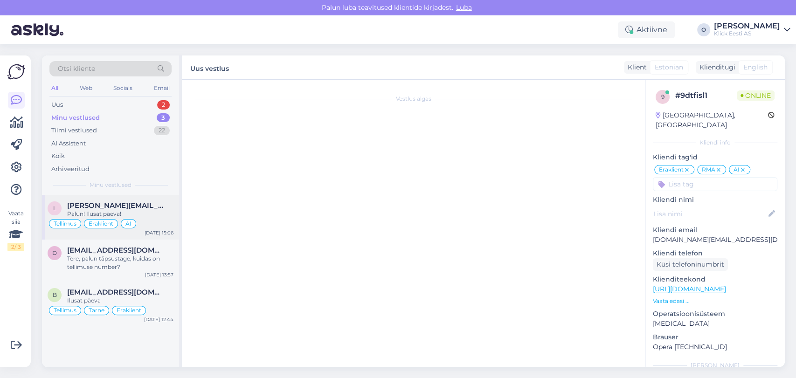
scroll to position [974, 0]
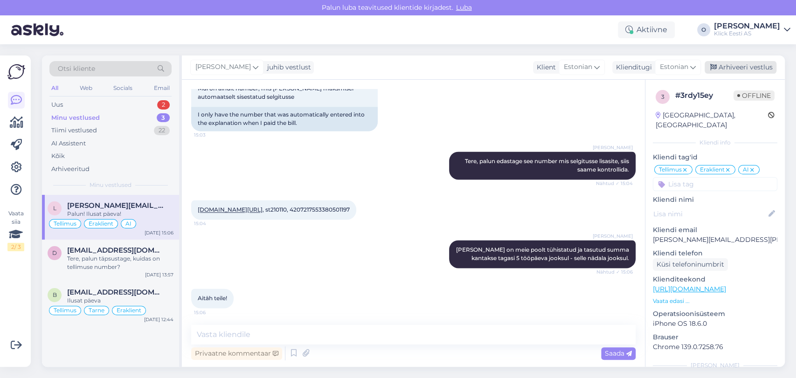
click at [734, 65] on div "Arhiveeri vestlus" at bounding box center [741, 67] width 72 height 13
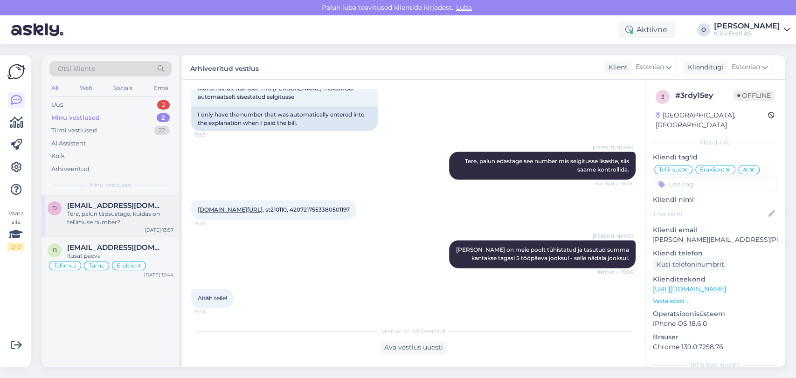
click at [112, 225] on div "Tere, palun täpsustage, kuidas on tellimuse number?" at bounding box center [120, 218] width 106 height 17
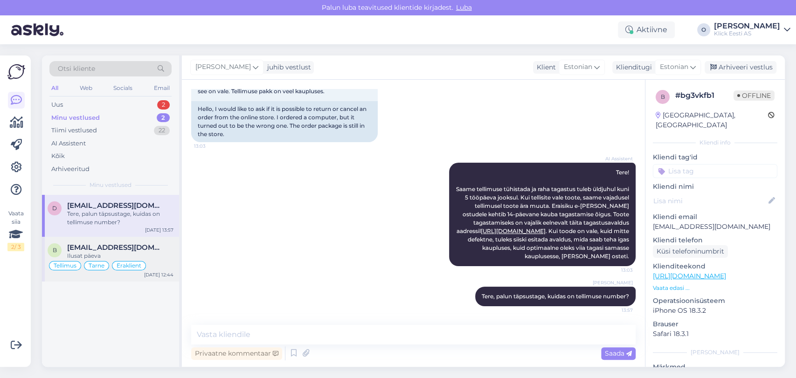
click at [90, 253] on div "Ilusat päeva" at bounding box center [120, 256] width 106 height 8
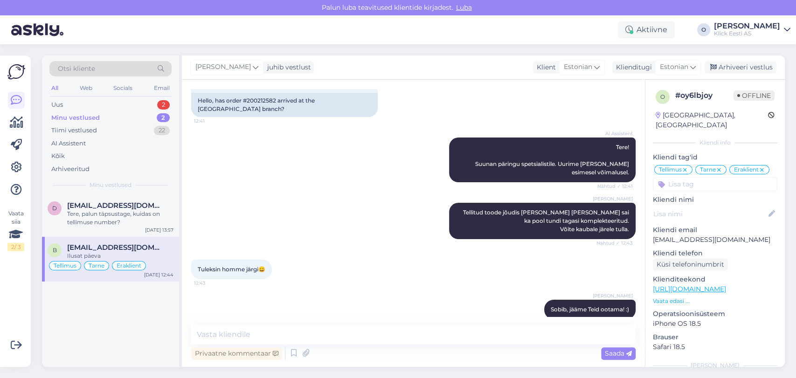
scroll to position [167, 0]
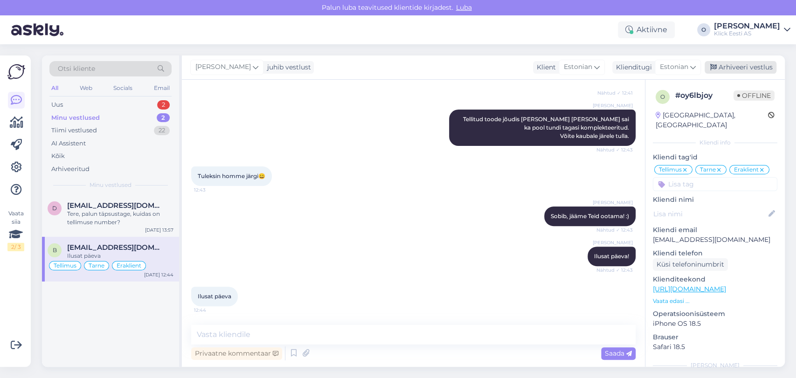
click at [740, 72] on div "Arhiveeri vestlus" at bounding box center [741, 67] width 72 height 13
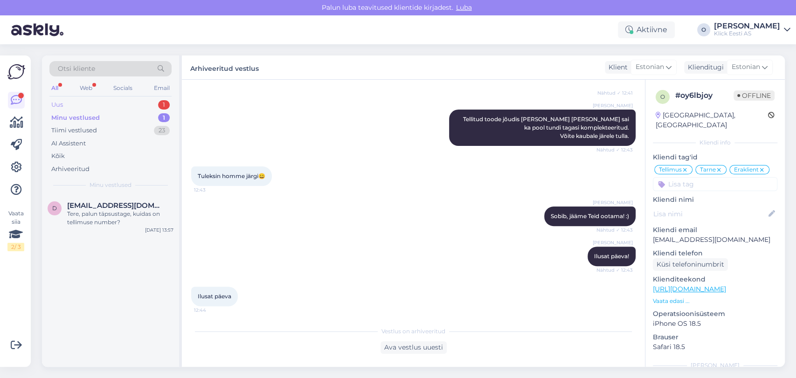
click at [72, 110] on div "Uus 1" at bounding box center [110, 104] width 122 height 13
click at [118, 118] on div "Minu vestlused 2" at bounding box center [110, 117] width 122 height 13
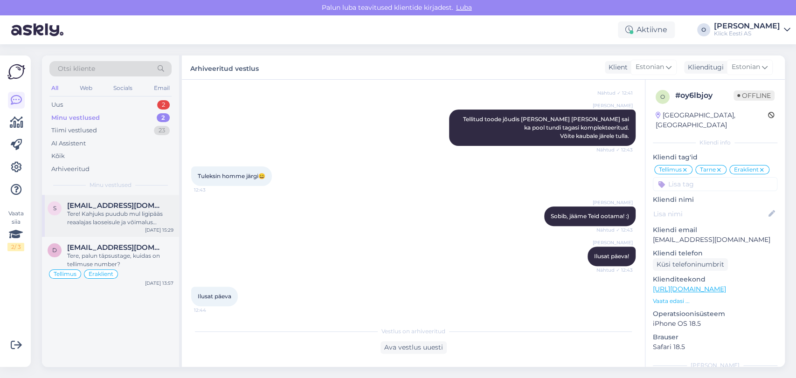
click at [99, 208] on span "[EMAIL_ADDRESS][DOMAIN_NAME]" at bounding box center [115, 205] width 97 height 8
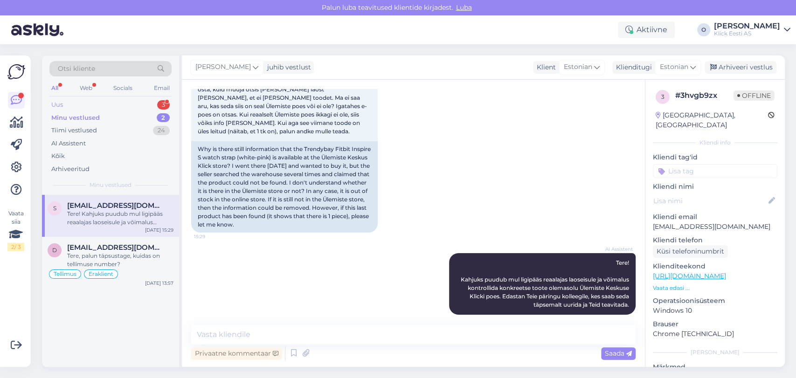
click at [90, 104] on div "Uus 3" at bounding box center [110, 104] width 122 height 13
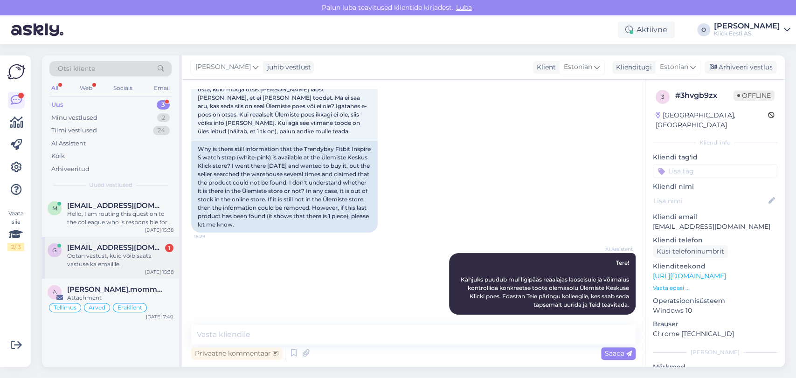
click at [114, 249] on span "[EMAIL_ADDRESS][DOMAIN_NAME]" at bounding box center [115, 247] width 97 height 8
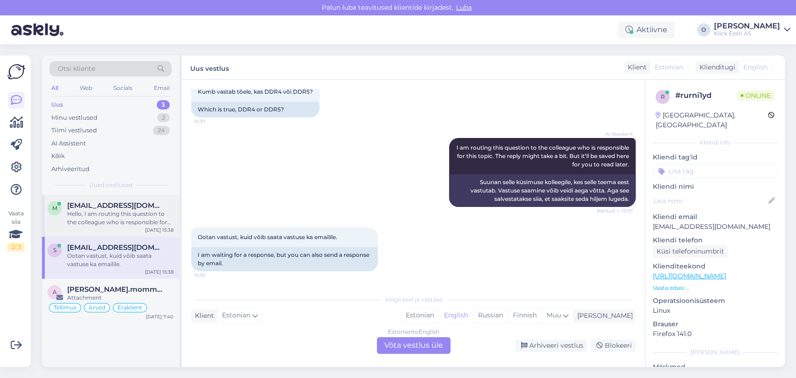
click at [98, 215] on div "Hello, I am routing this question to the colleague who is responsible for this …" at bounding box center [120, 218] width 106 height 17
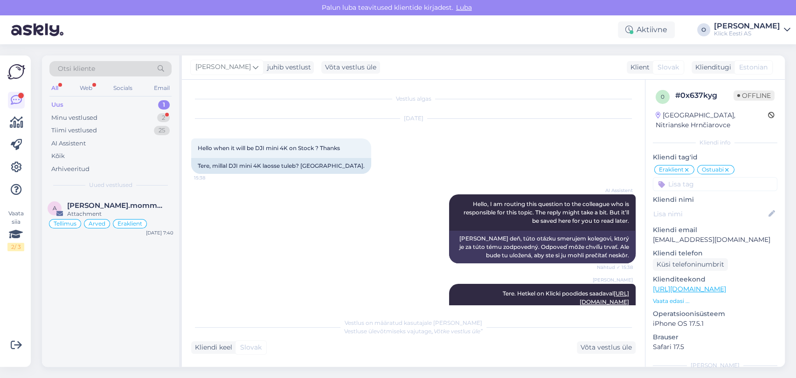
scroll to position [343, 0]
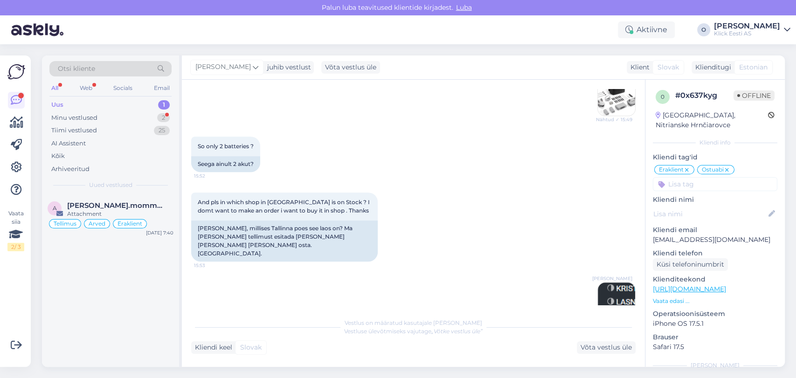
click at [131, 111] on div "Minu vestlused 2" at bounding box center [110, 117] width 122 height 13
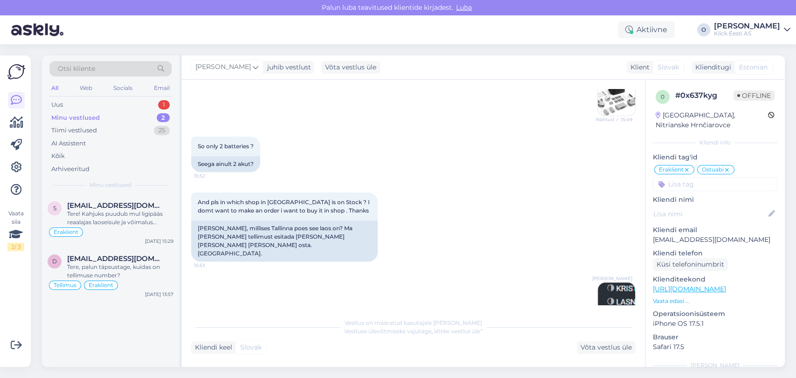
click at [128, 115] on div "Minu vestlused 2" at bounding box center [110, 117] width 122 height 13
click at [114, 208] on span "[EMAIL_ADDRESS][DOMAIN_NAME]" at bounding box center [115, 205] width 97 height 8
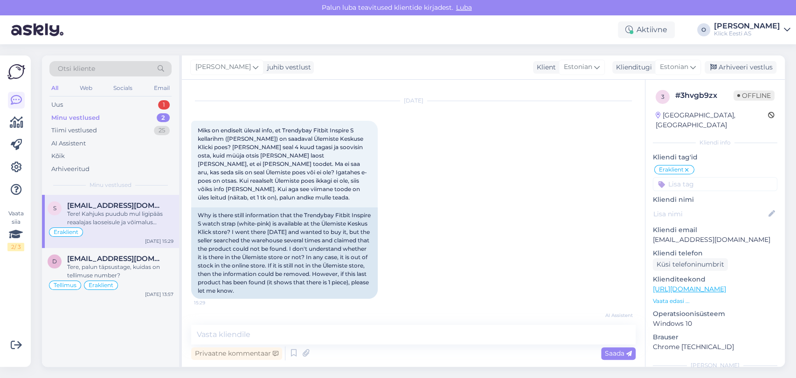
scroll to position [0, 0]
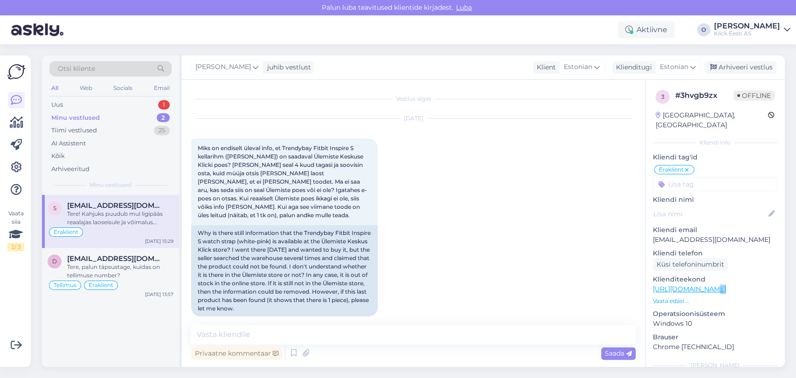
click at [705, 281] on div "Klienditeekond [URL][DOMAIN_NAME] Vaata edasi ..." at bounding box center [715, 290] width 125 height 31
click at [705, 285] on link "[URL][DOMAIN_NAME]" at bounding box center [689, 289] width 73 height 8
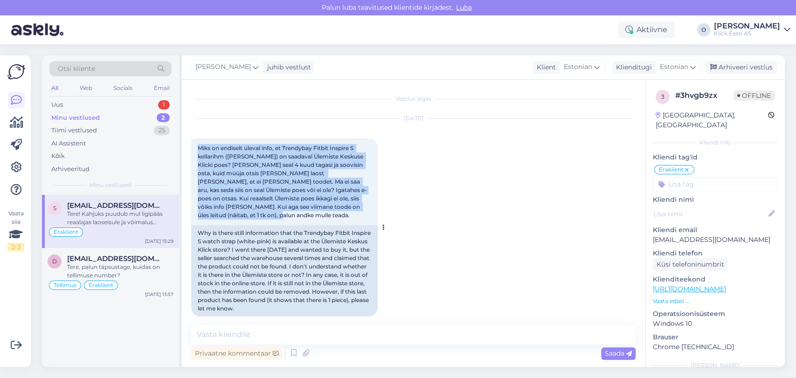
drag, startPoint x: 197, startPoint y: 148, endPoint x: 367, endPoint y: 213, distance: 181.3
click at [367, 213] on div "Miks on endiselt üleval info, et Trendybay Fitbit Inspire S kellarihm ([PERSON_…" at bounding box center [284, 181] width 187 height 87
copy span "Miks on endiselt üleval info, et Trendybay Fitbit Inspire S kellarihm ([PERSON_…"
click at [98, 98] on div "Uus 1" at bounding box center [110, 104] width 122 height 13
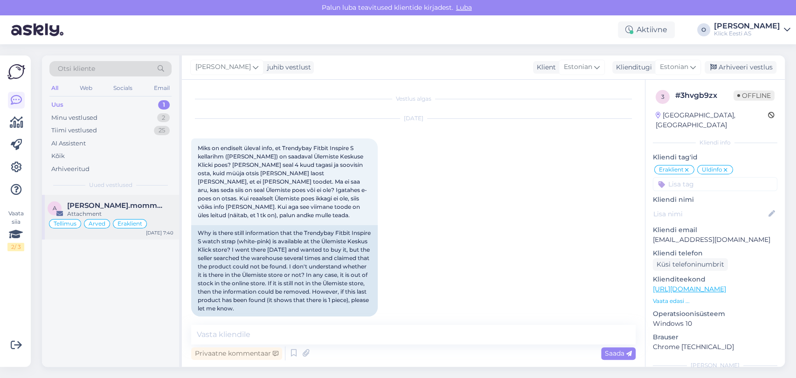
click at [83, 204] on span "[PERSON_NAME].mommeja via [EMAIL_ADDRESS][DOMAIN_NAME]" at bounding box center [115, 205] width 97 height 8
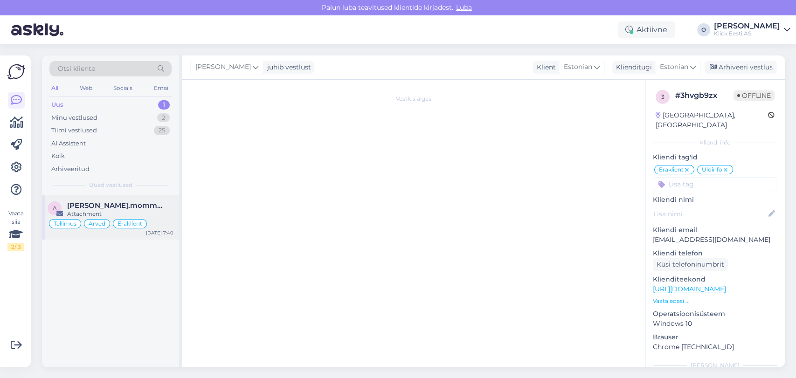
scroll to position [3387, 0]
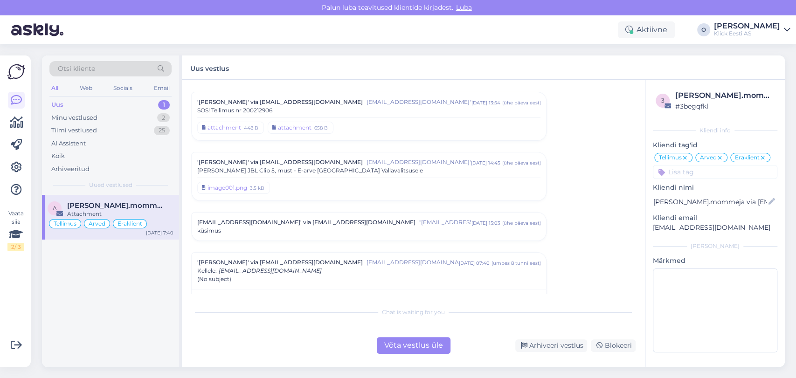
click at [65, 100] on div "Uus 1" at bounding box center [110, 104] width 122 height 13
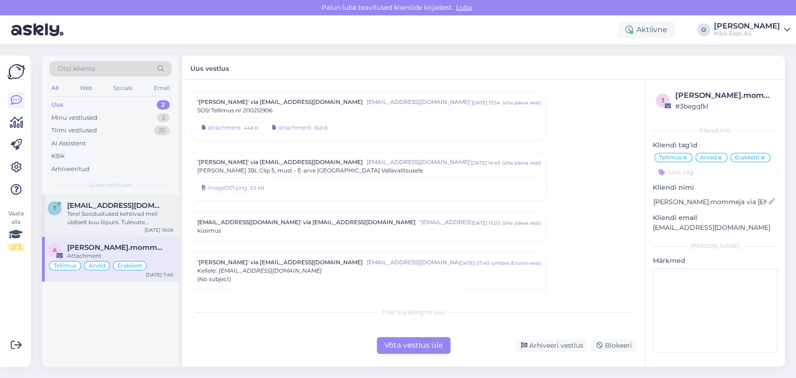
click at [97, 204] on span "[EMAIL_ADDRESS][DOMAIN_NAME]" at bounding box center [115, 205] width 97 height 8
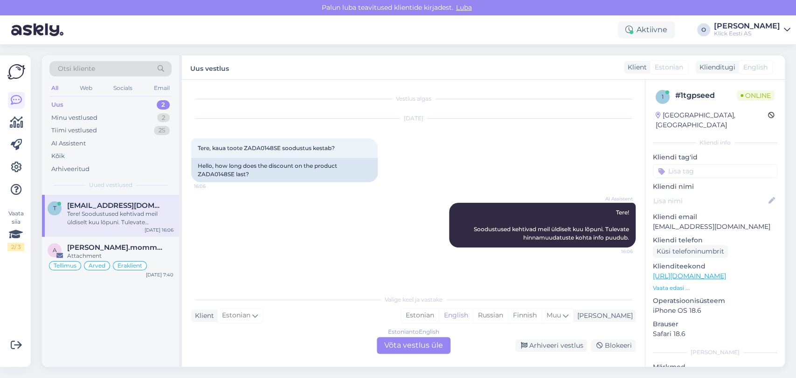
scroll to position [0, 0]
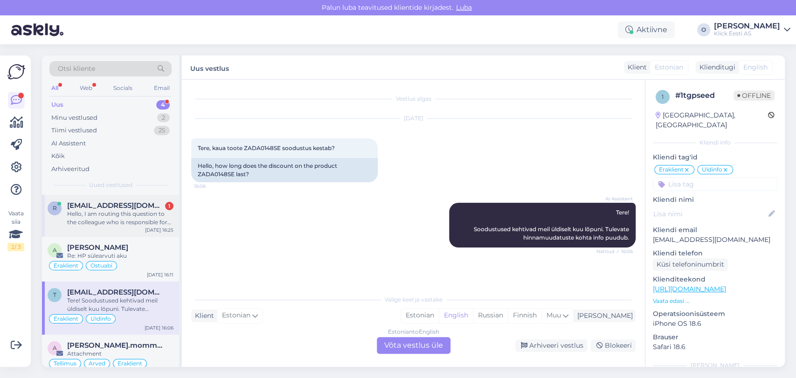
click at [104, 201] on span "[EMAIL_ADDRESS][DOMAIN_NAME]" at bounding box center [115, 205] width 97 height 8
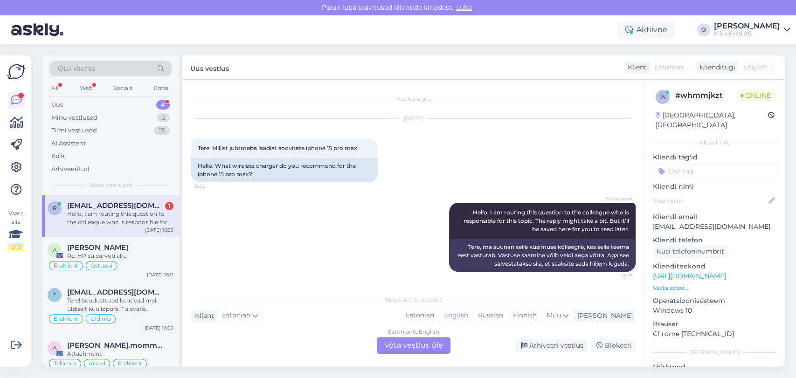
scroll to position [0, 0]
click at [82, 114] on div "Minu vestlused" at bounding box center [74, 117] width 46 height 9
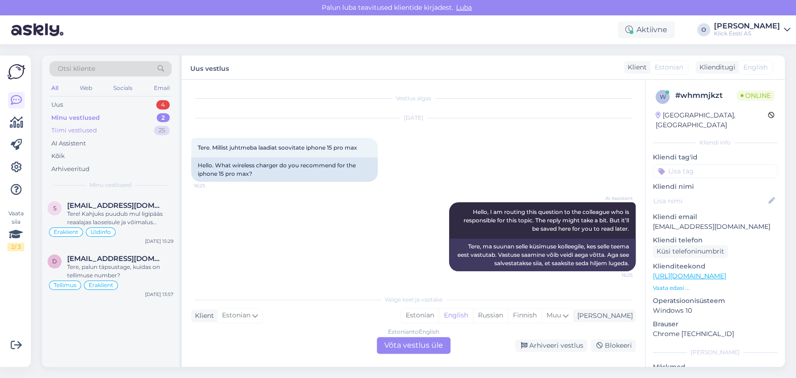
click at [82, 128] on div "Tiimi vestlused" at bounding box center [74, 130] width 46 height 9
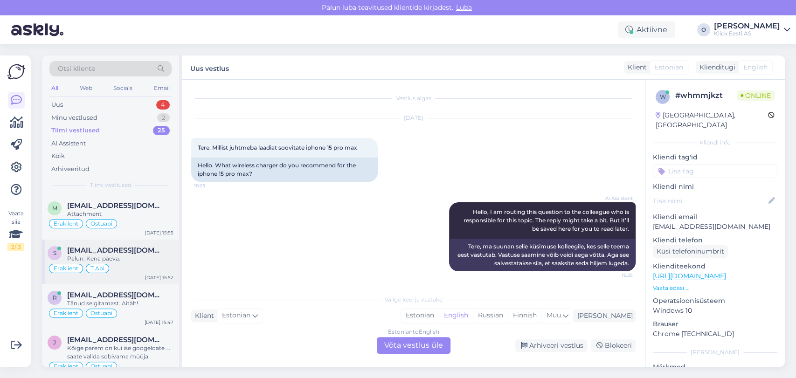
click at [104, 244] on div "s [EMAIL_ADDRESS][DOMAIN_NAME] Palun. Kena päeva. Eraklient T.Abi [DATE] 15:52" at bounding box center [110, 262] width 137 height 45
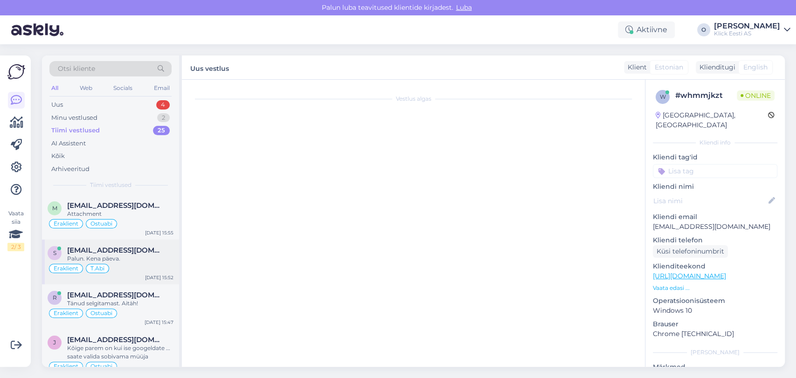
scroll to position [384, 0]
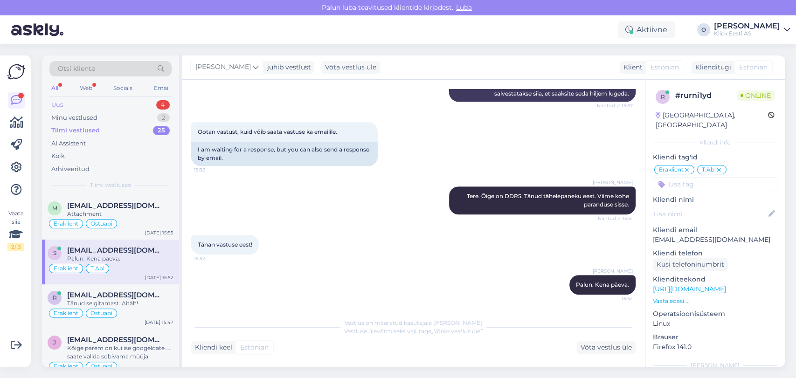
click at [97, 106] on div "Uus 4" at bounding box center [110, 104] width 122 height 13
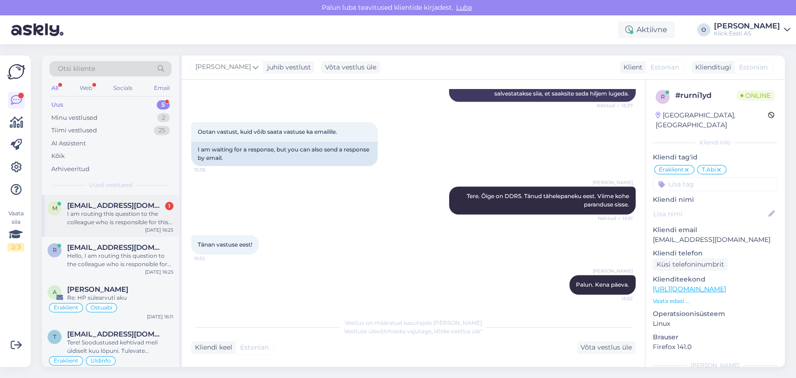
click at [119, 197] on div "m [EMAIL_ADDRESS][DOMAIN_NAME] 1 I am routing this question to the colleague wh…" at bounding box center [110, 216] width 137 height 42
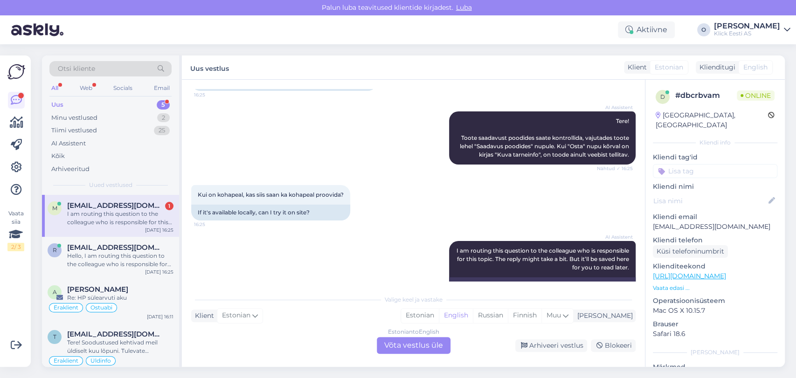
scroll to position [108, 0]
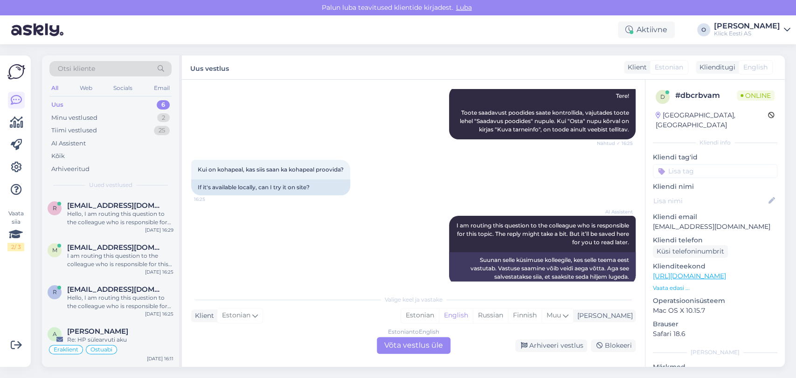
click at [132, 109] on div "Uus 6" at bounding box center [110, 104] width 122 height 13
click at [138, 108] on div "Uus 6" at bounding box center [110, 104] width 122 height 13
click at [106, 200] on div "r [EMAIL_ADDRESS][DOMAIN_NAME] Hello, I am routing this question to the colleag…" at bounding box center [110, 216] width 137 height 42
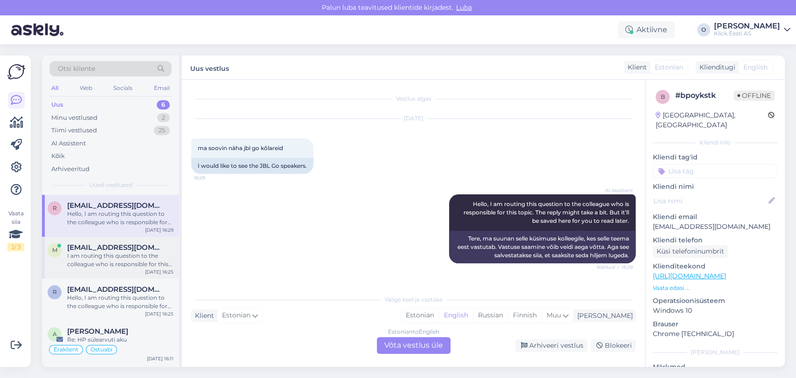
click at [97, 240] on div "m [EMAIL_ADDRESS][DOMAIN_NAME] I am routing this question to the colleague who …" at bounding box center [110, 258] width 137 height 42
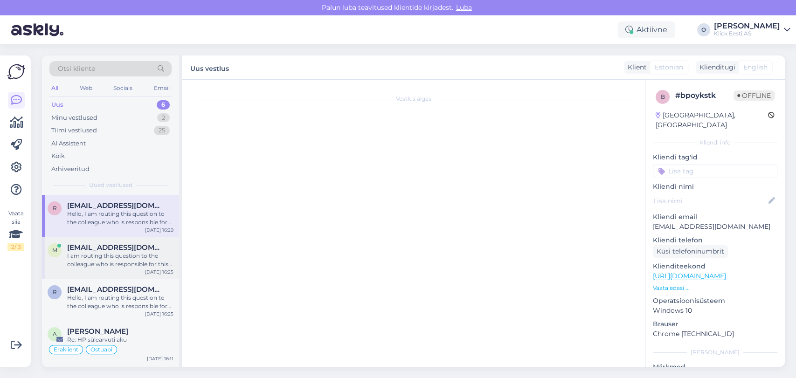
scroll to position [131, 0]
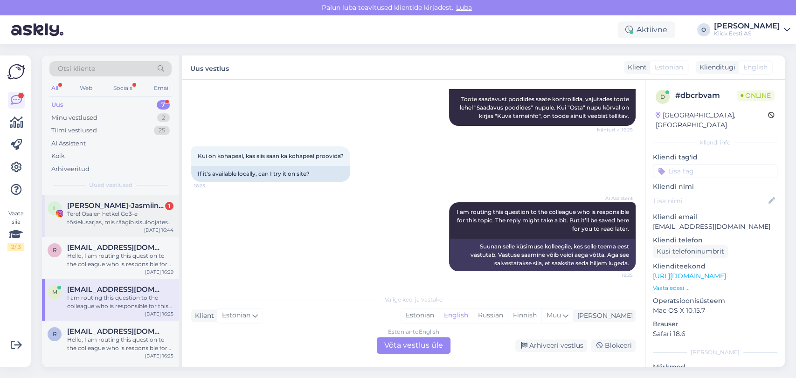
drag, startPoint x: 123, startPoint y: 234, endPoint x: 117, endPoint y: 225, distance: 10.1
click at [117, 225] on div "L [PERSON_NAME]-Jasmiin 🐺 | UGC | 📍[GEOGRAPHIC_DATA] 1 Tere! Osalen hetkel Go3-…" at bounding box center [110, 216] width 137 height 42
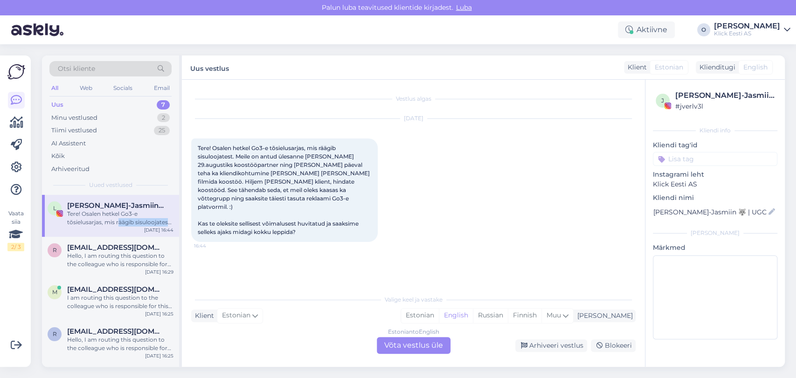
click at [117, 225] on div "Tere! Osalen hetkel Go3-e tõsielusarjas, mis räägib sisuloojatest. Meile on ant…" at bounding box center [120, 218] width 106 height 17
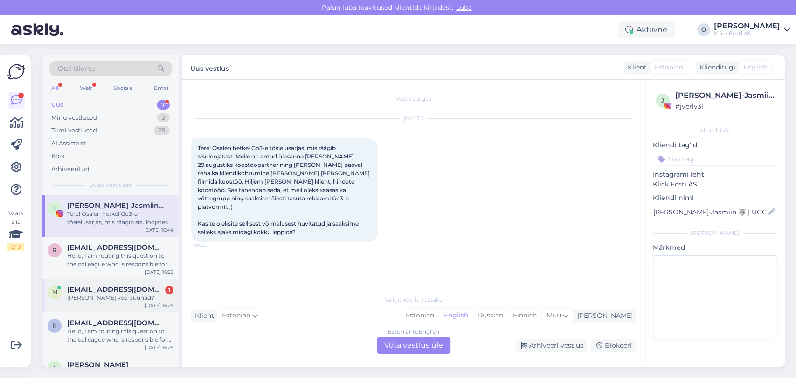
click at [121, 291] on div "[EMAIL_ADDRESS][DOMAIN_NAME] 1" at bounding box center [120, 289] width 106 height 8
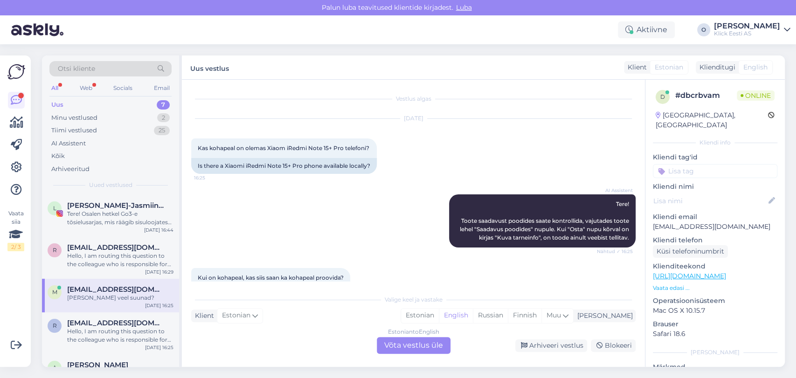
scroll to position [187, 0]
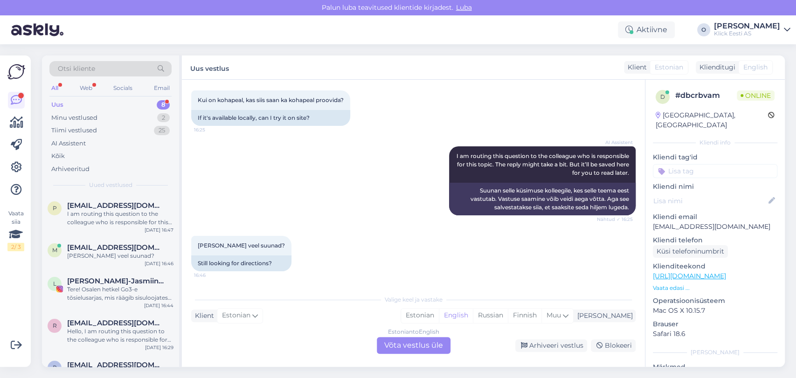
click at [97, 189] on span "Uued vestlused" at bounding box center [110, 185] width 43 height 8
click at [93, 204] on span "[EMAIL_ADDRESS][DOMAIN_NAME]" at bounding box center [115, 205] width 97 height 8
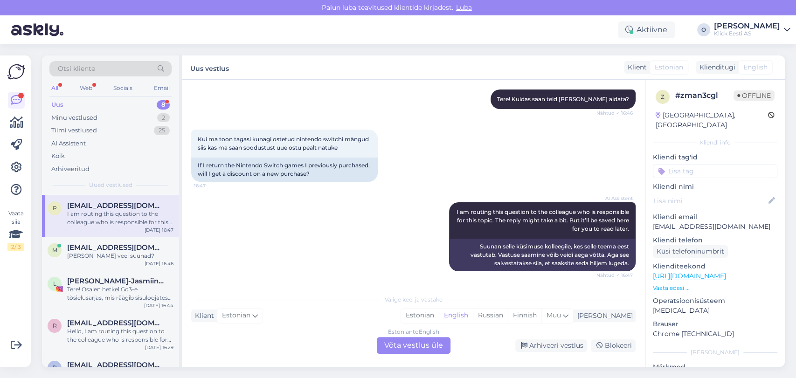
click at [123, 100] on div "Uus 8" at bounding box center [110, 104] width 122 height 13
click at [108, 254] on div "[PERSON_NAME] veel suunad?" at bounding box center [120, 256] width 106 height 8
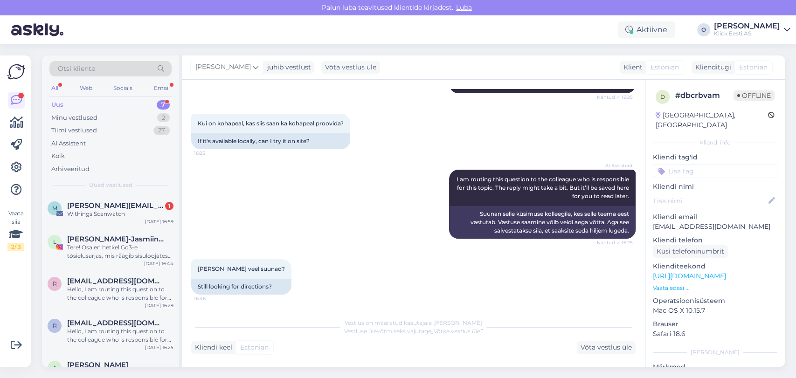
scroll to position [163, 0]
click at [125, 201] on span "[PERSON_NAME][EMAIL_ADDRESS][PERSON_NAME][DOMAIN_NAME]" at bounding box center [115, 205] width 97 height 8
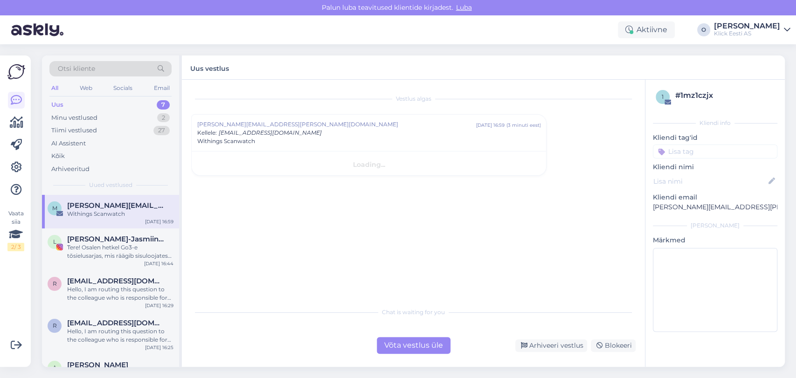
scroll to position [0, 0]
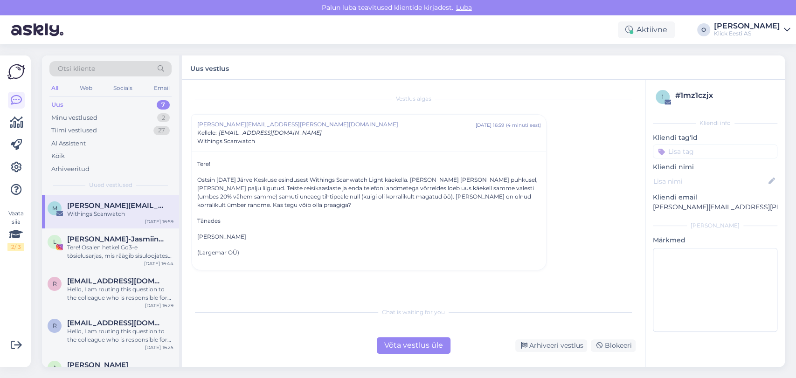
click at [132, 100] on div "Uus 7" at bounding box center [110, 104] width 122 height 13
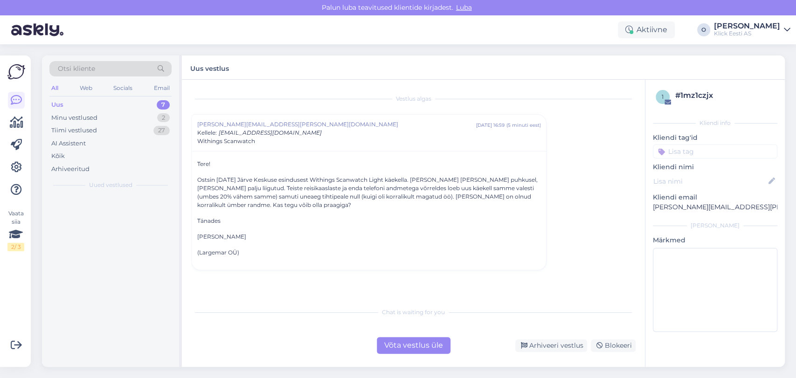
click at [132, 100] on div "Uus 7" at bounding box center [110, 104] width 122 height 13
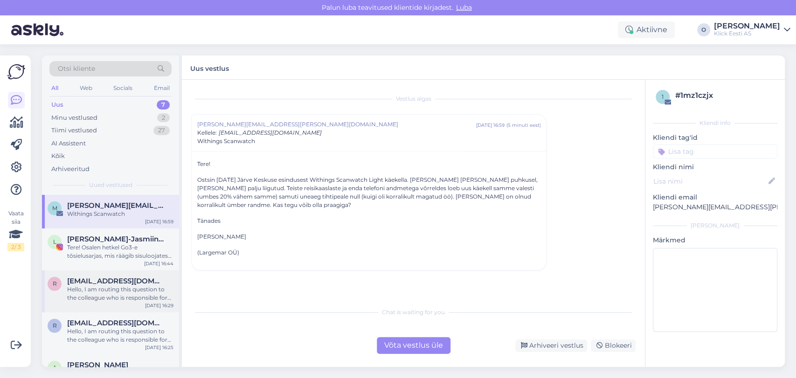
click at [105, 282] on span "[EMAIL_ADDRESS][DOMAIN_NAME]" at bounding box center [115, 281] width 97 height 8
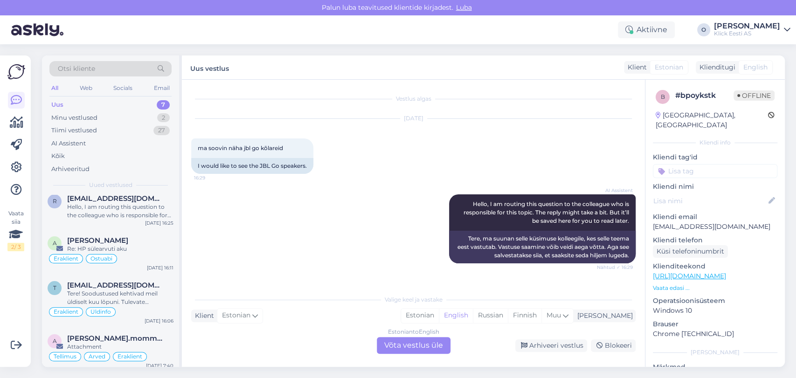
scroll to position [130, 0]
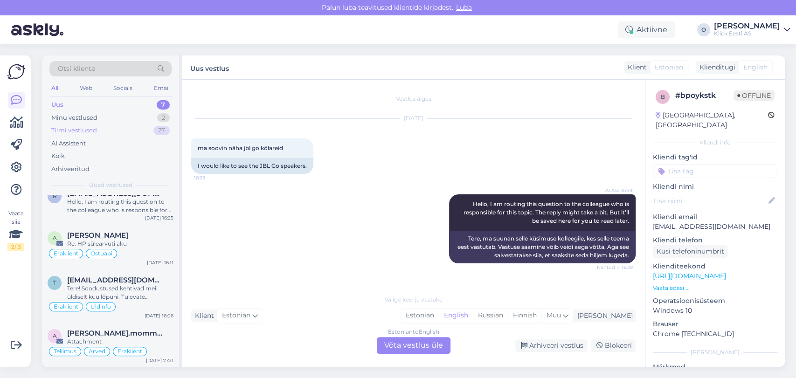
click at [84, 132] on div "Tiimi vestlused" at bounding box center [74, 130] width 46 height 9
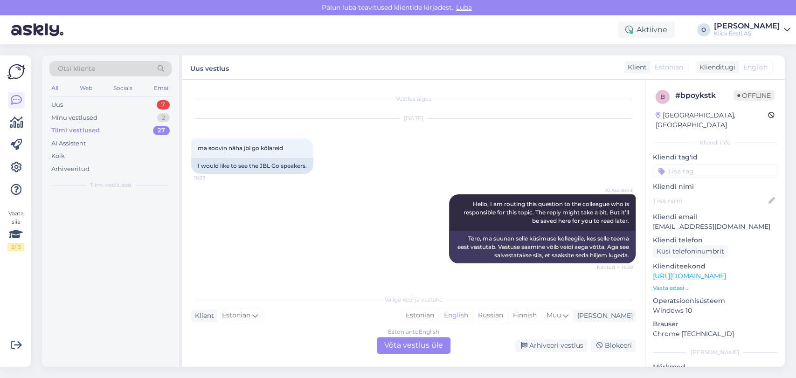
scroll to position [0, 0]
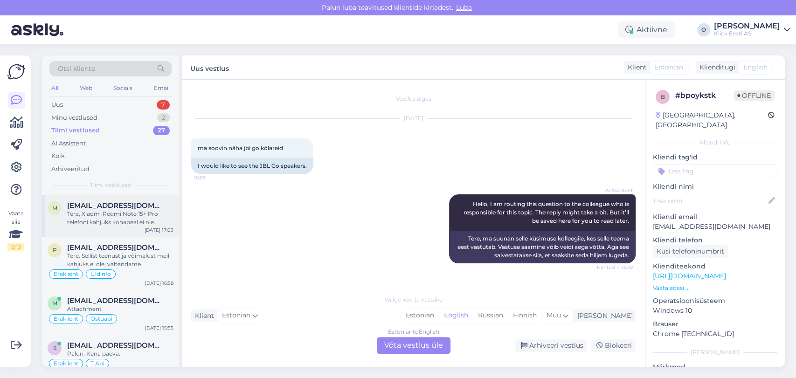
click at [88, 215] on div "Tere, Xiaom iRedmi Note 15+ Pro telefoni kahjuks kohapeal ei ole." at bounding box center [120, 218] width 106 height 17
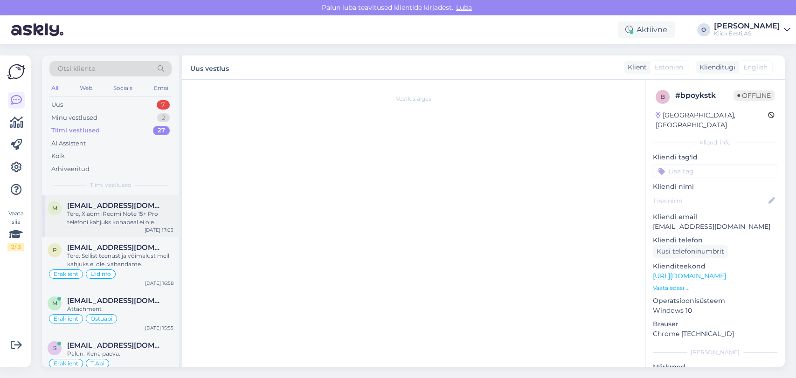
scroll to position [211, 0]
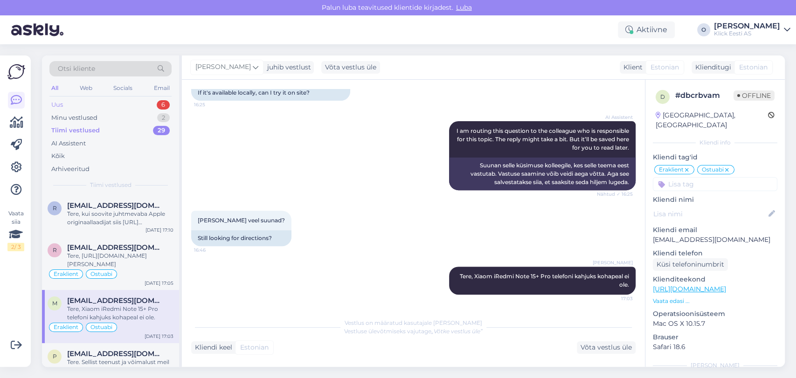
click at [134, 104] on div "Uus 6" at bounding box center [110, 104] width 122 height 13
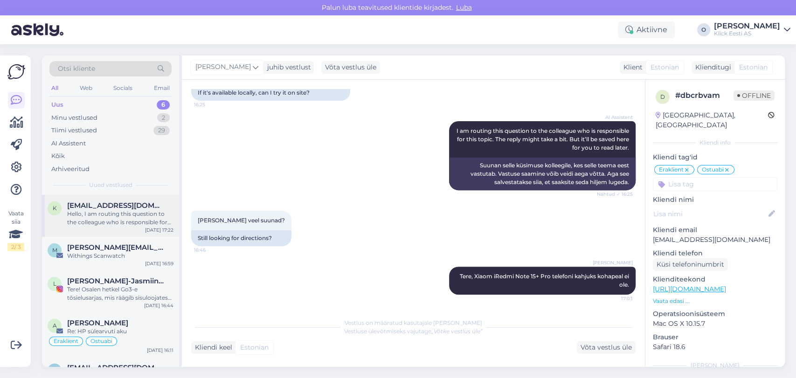
click at [116, 210] on div "Hello, I am routing this question to the colleague who is responsible for this …" at bounding box center [120, 218] width 106 height 17
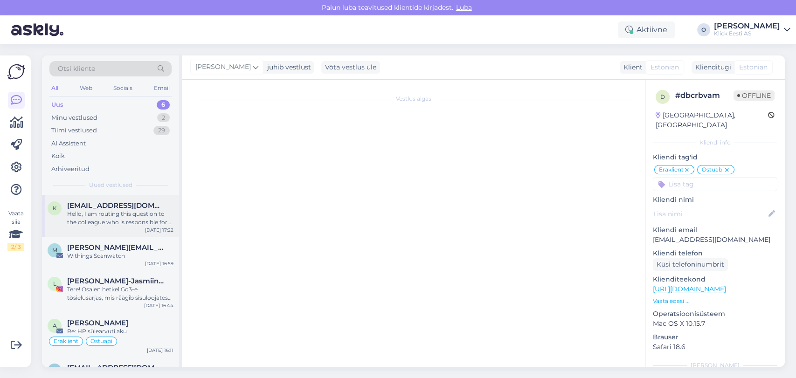
scroll to position [0, 0]
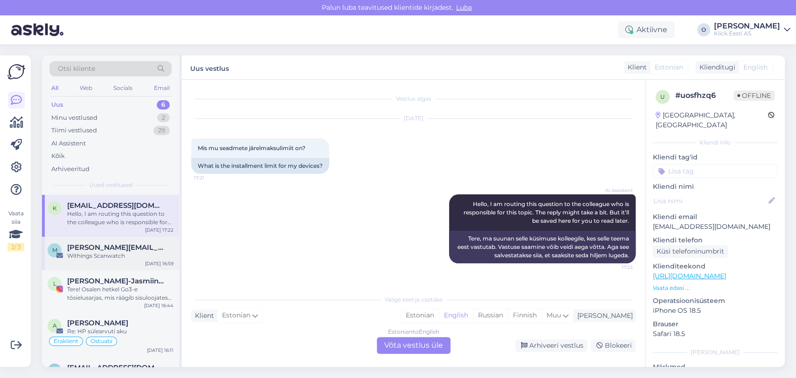
click at [112, 247] on span "[PERSON_NAME][EMAIL_ADDRESS][PERSON_NAME][DOMAIN_NAME]" at bounding box center [115, 247] width 97 height 8
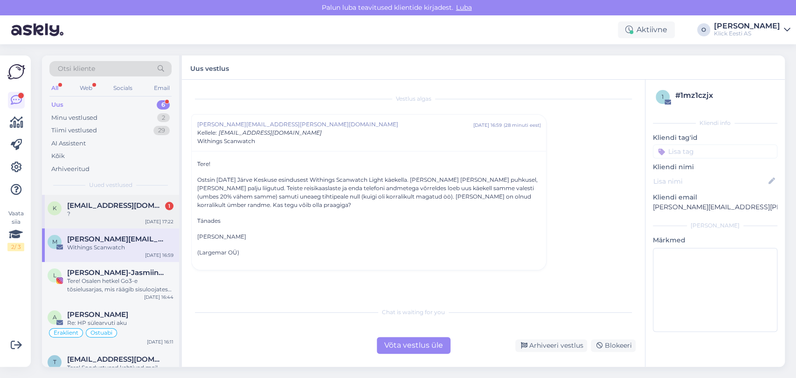
click at [90, 202] on span "[EMAIL_ADDRESS][DOMAIN_NAME]" at bounding box center [115, 205] width 97 height 8
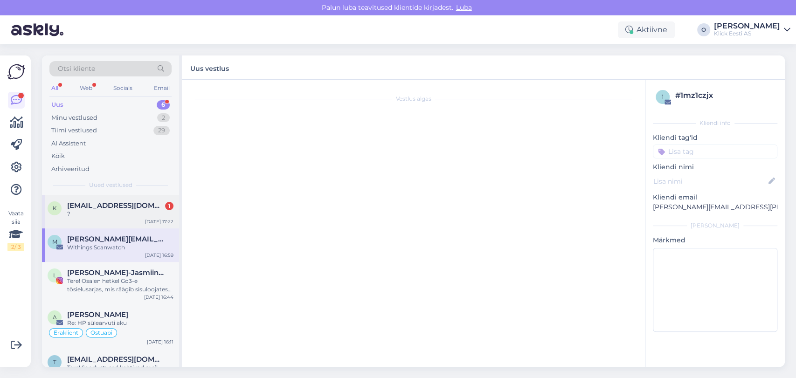
scroll to position [48, 0]
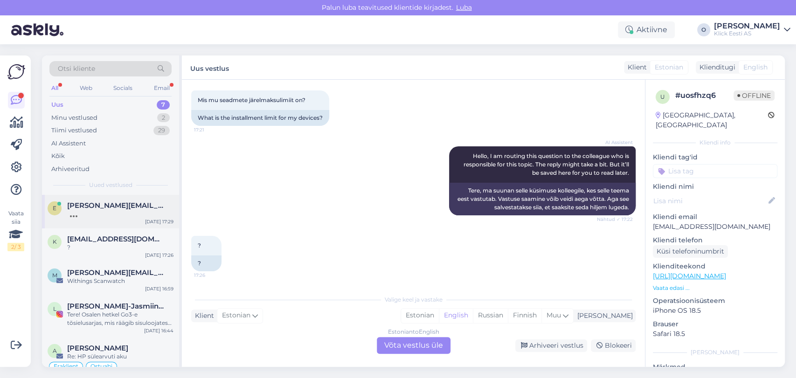
click at [102, 205] on span "[PERSON_NAME][EMAIL_ADDRESS][DOMAIN_NAME]" at bounding box center [115, 205] width 97 height 8
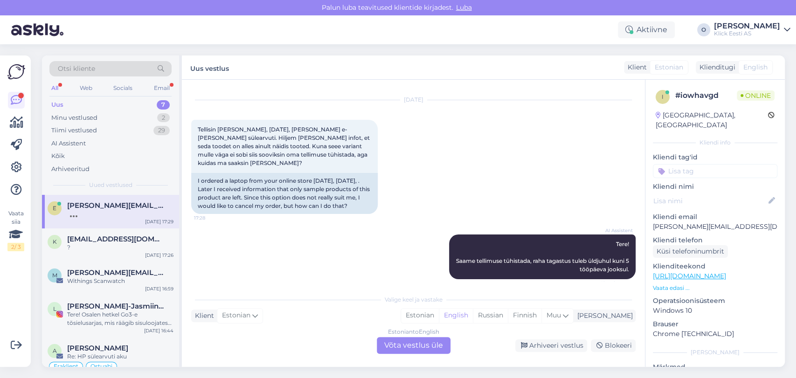
scroll to position [83, 0]
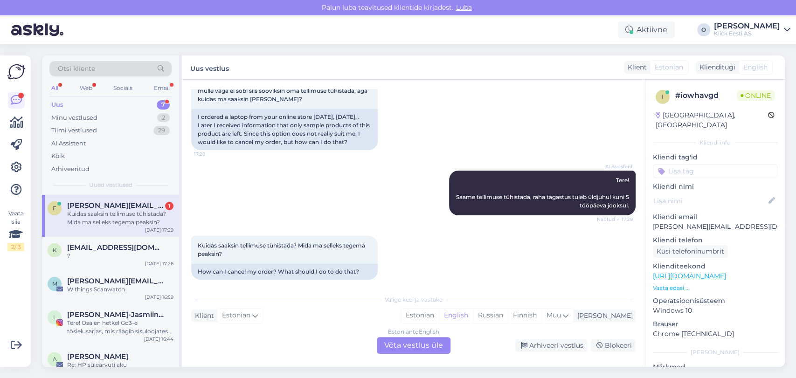
click at [401, 342] on div "Estonian to English Võta vestlus üle" at bounding box center [414, 345] width 74 height 17
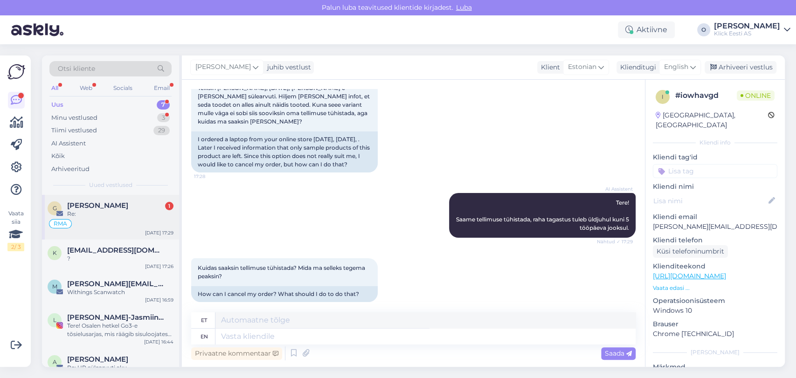
click at [134, 206] on div "[PERSON_NAME] 1" at bounding box center [120, 205] width 106 height 8
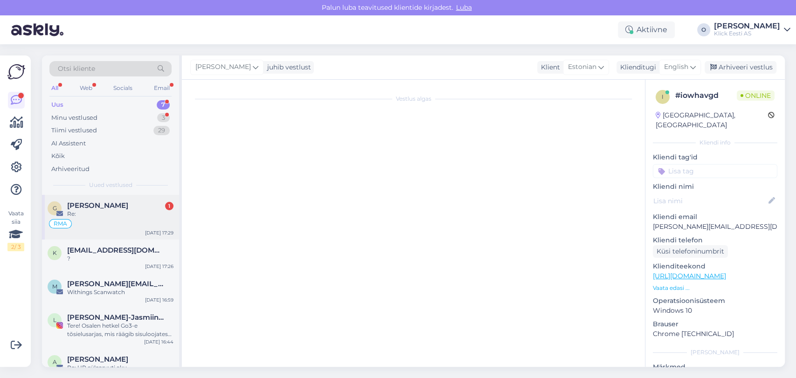
scroll to position [58, 0]
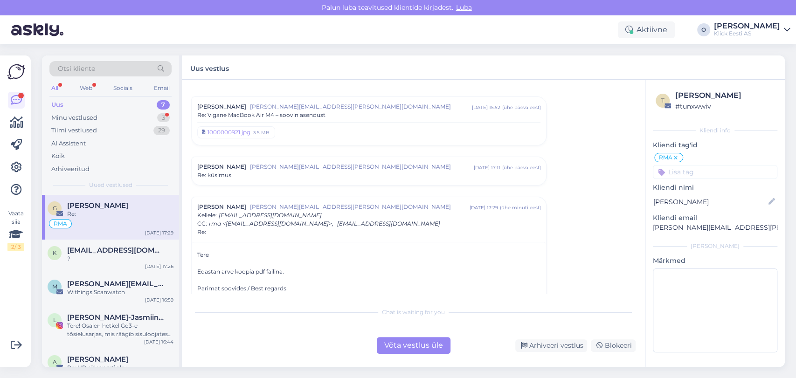
click at [311, 266] on div at bounding box center [368, 263] width 343 height 8
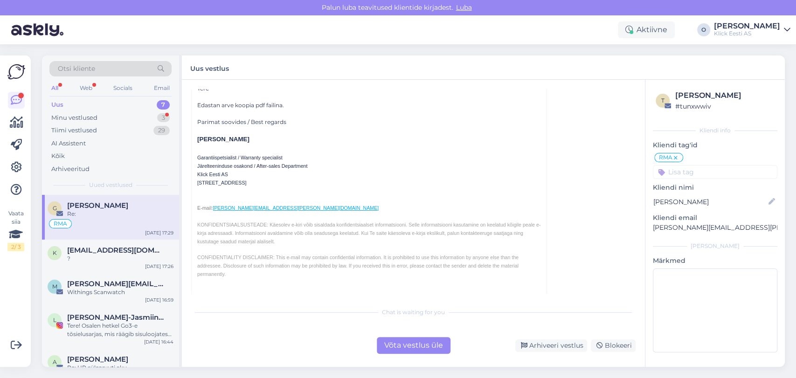
scroll to position [120, 0]
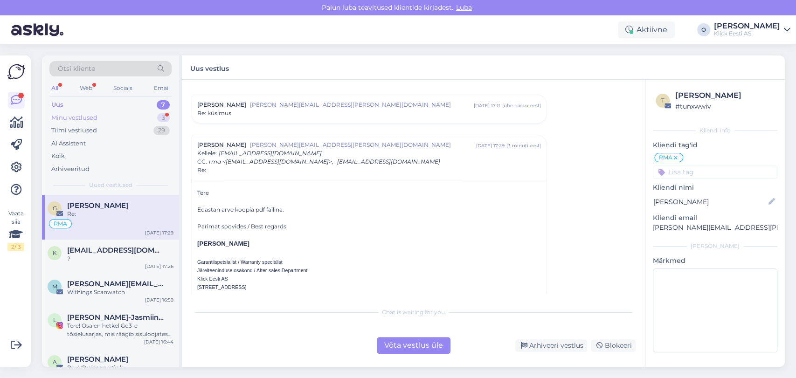
click at [138, 113] on div "Minu vestlused 3" at bounding box center [110, 117] width 122 height 13
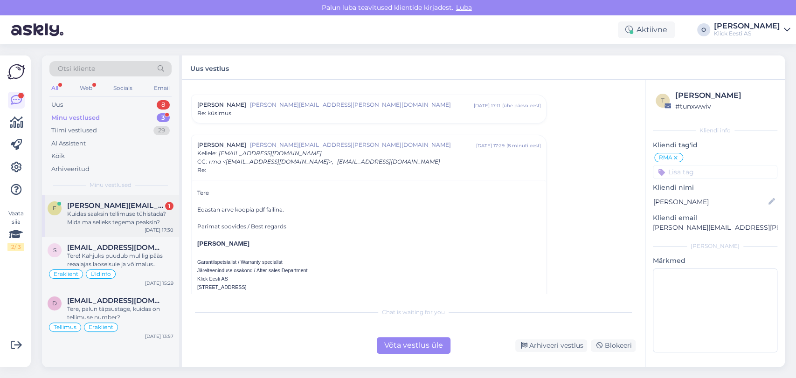
click at [100, 205] on span "[PERSON_NAME][EMAIL_ADDRESS][DOMAIN_NAME]" at bounding box center [115, 205] width 97 height 8
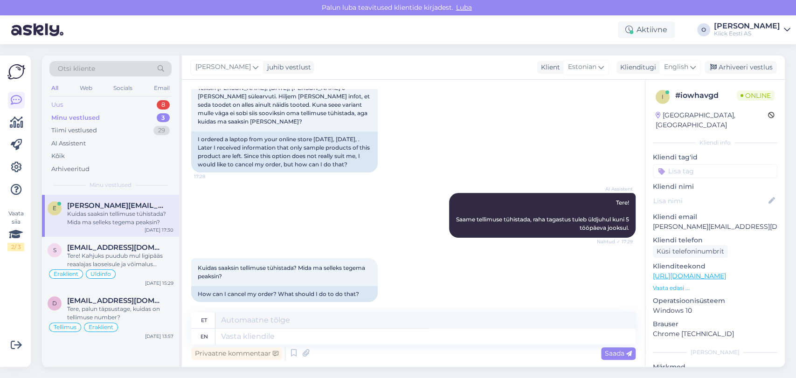
click at [115, 106] on div "Uus 8" at bounding box center [110, 104] width 122 height 13
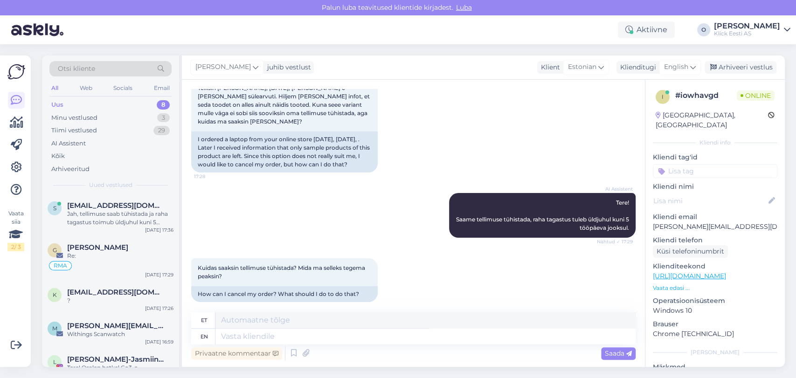
click at [115, 106] on div "Uus 8" at bounding box center [110, 104] width 122 height 13
click at [105, 228] on div "s [EMAIL_ADDRESS][DOMAIN_NAME] [PERSON_NAME], tellimuse saab tühistada ja raha …" at bounding box center [110, 216] width 137 height 42
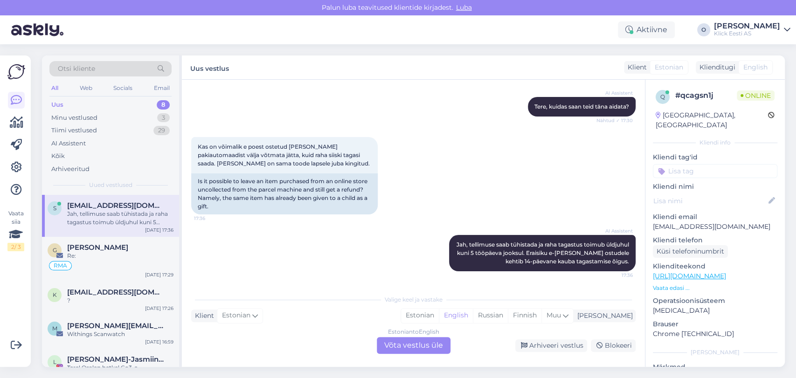
click at [664, 222] on p "[EMAIL_ADDRESS][DOMAIN_NAME]" at bounding box center [715, 227] width 125 height 10
copy p "[EMAIL_ADDRESS][DOMAIN_NAME]"
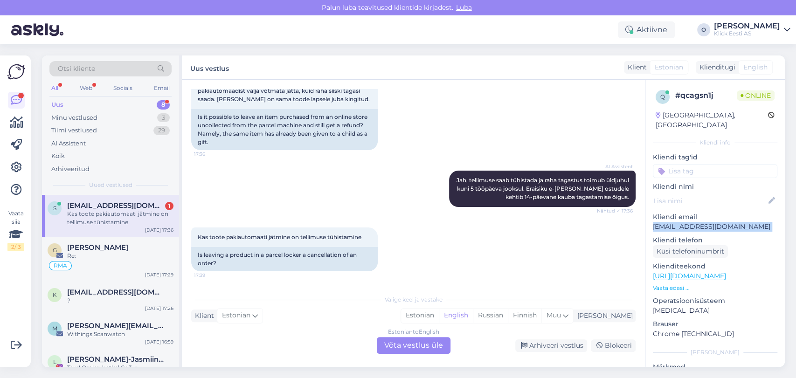
click at [131, 103] on div "Uus 8" at bounding box center [110, 104] width 122 height 13
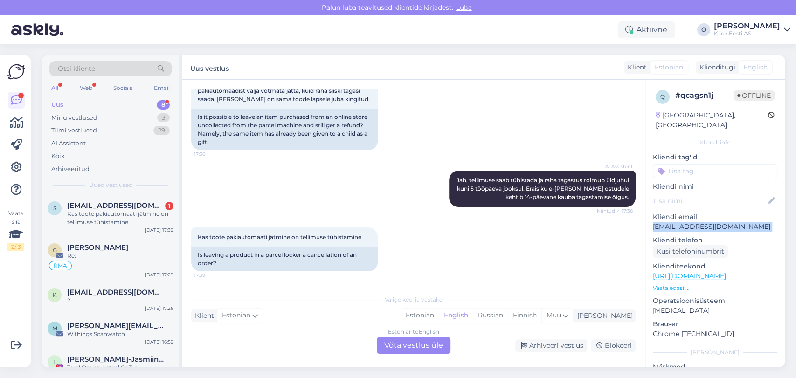
click at [131, 103] on div "Uus 8" at bounding box center [110, 104] width 122 height 13
click at [126, 201] on span "[EMAIL_ADDRESS][DOMAIN_NAME]" at bounding box center [115, 205] width 97 height 8
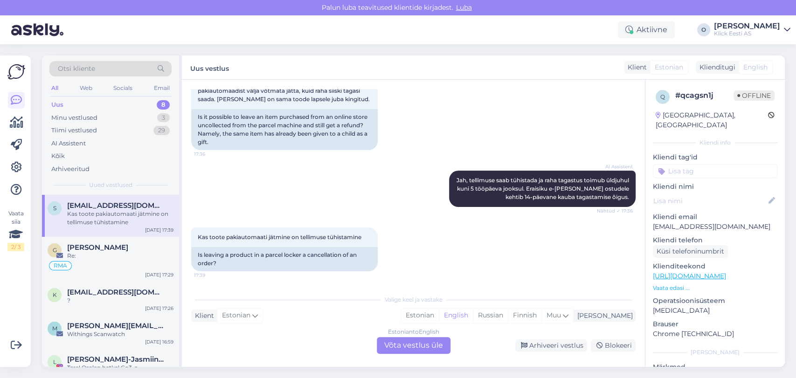
click at [419, 357] on div "Vestlus algas [DATE] Tere, 17:30 Hello, AI Assistent [PERSON_NAME], kuidas saan…" at bounding box center [413, 223] width 463 height 287
click at [418, 353] on div "Estonian to English Võta vestlus üle" at bounding box center [414, 345] width 74 height 17
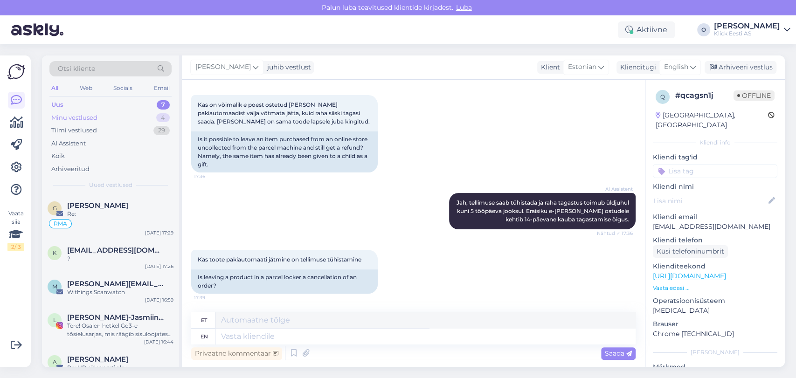
click at [104, 118] on div "Minu vestlused 4" at bounding box center [110, 117] width 122 height 13
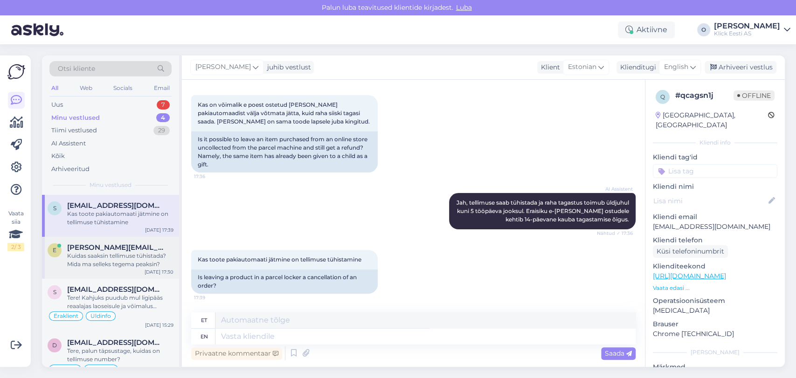
click at [100, 242] on div "e [PERSON_NAME][EMAIL_ADDRESS][DOMAIN_NAME] Kuidas saaksin tellimuse tühistada?…" at bounding box center [110, 258] width 137 height 42
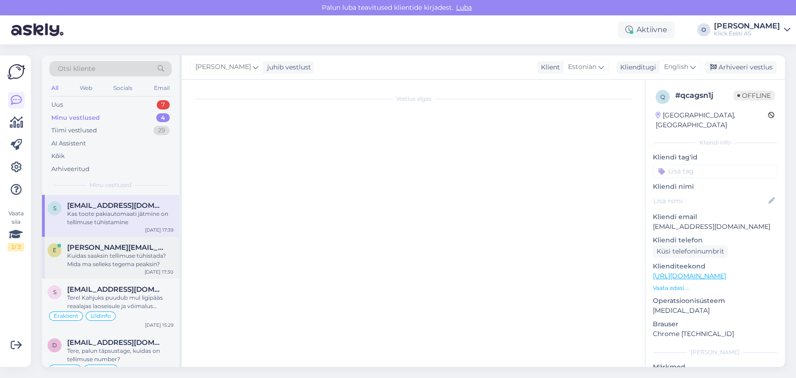
scroll to position [60, 0]
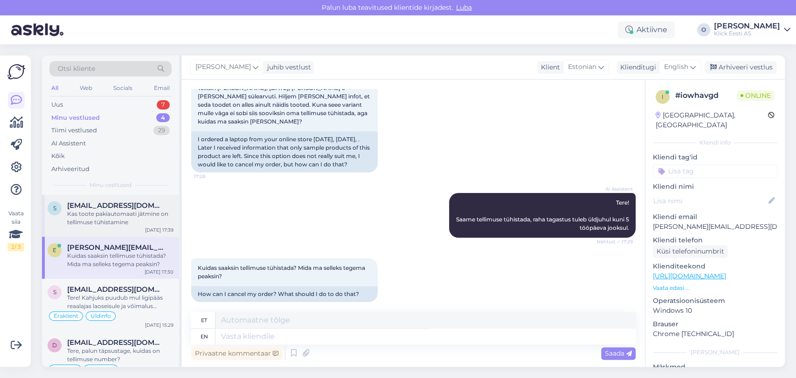
click at [128, 208] on span "[EMAIL_ADDRESS][DOMAIN_NAME]" at bounding box center [115, 205] width 97 height 8
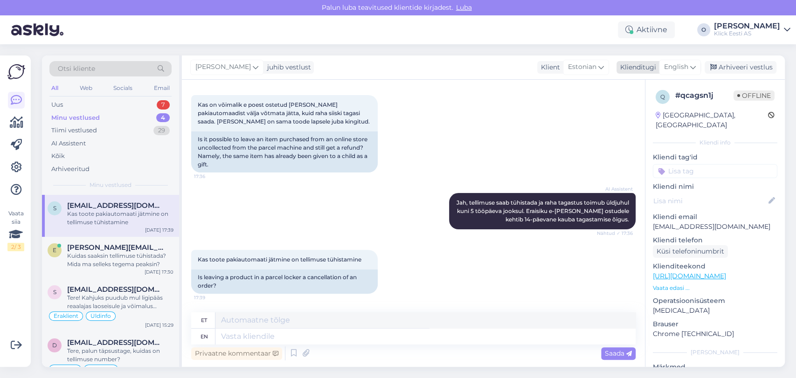
click at [668, 63] on span "English" at bounding box center [676, 67] width 24 height 10
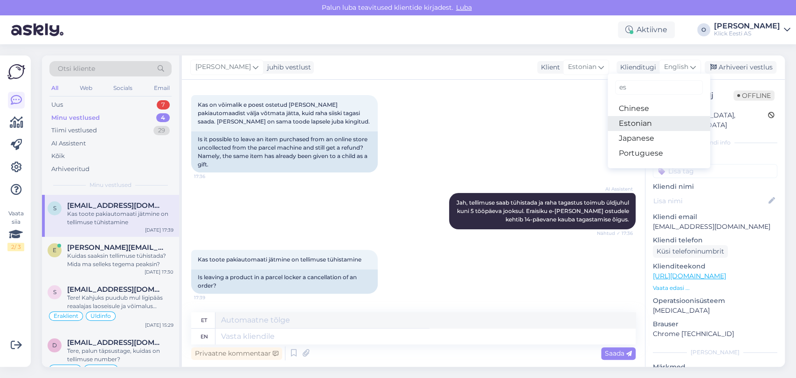
type input "es"
click at [638, 120] on link "Estonian" at bounding box center [659, 123] width 103 height 15
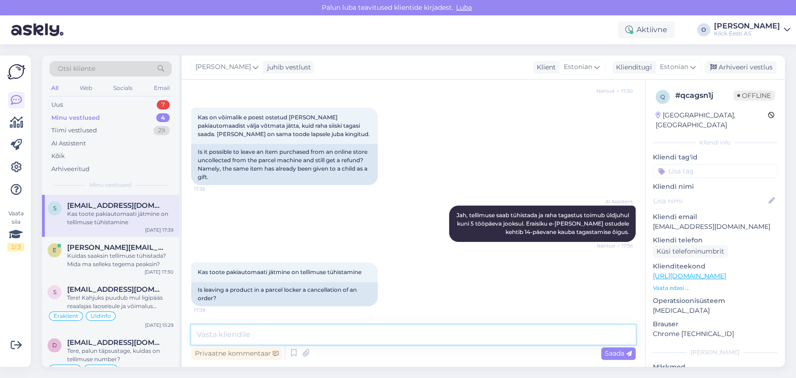
click at [338, 325] on textarea at bounding box center [413, 335] width 444 height 20
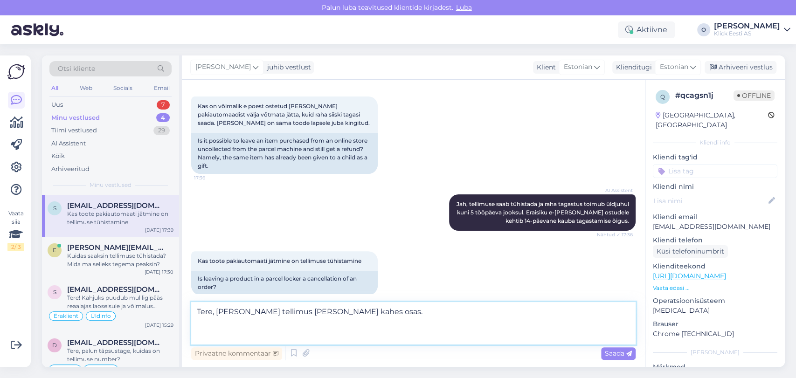
scroll to position [139, 0]
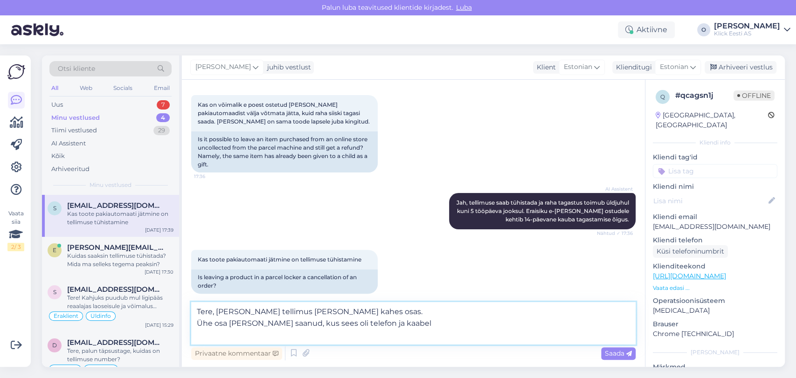
type textarea "Tere, [PERSON_NAME] tellimus [PERSON_NAME] kahes osas. Ühe osa [PERSON_NAME] sa…"
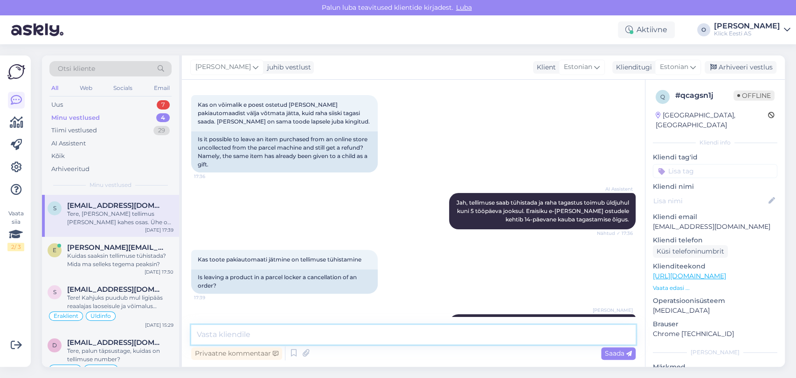
scroll to position [183, 0]
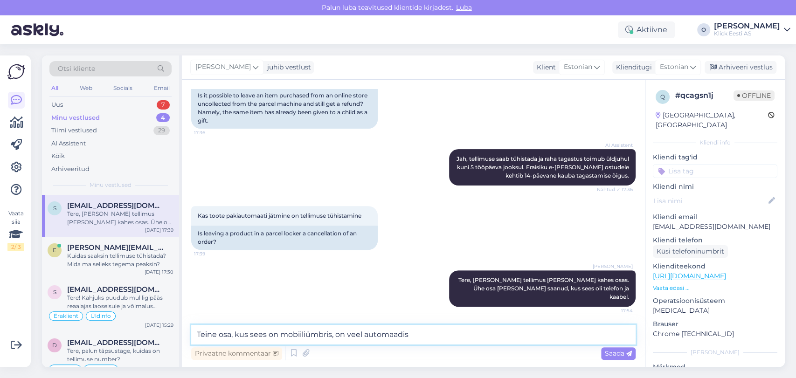
type textarea "Teine osa, kus sees on mobiiliümbris, on veel automaadis."
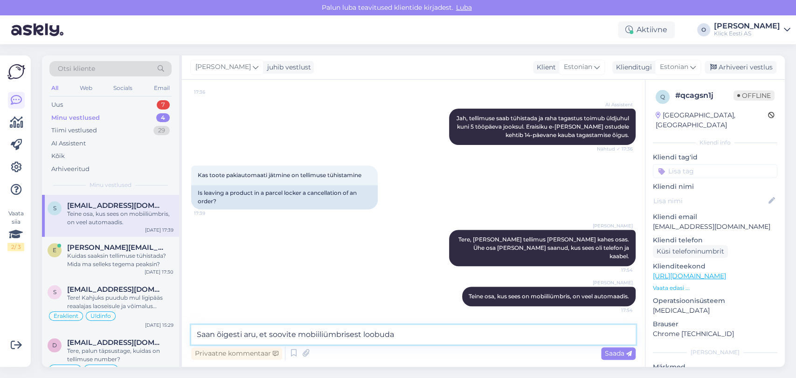
type textarea "Saan õigesti aru, et soovite mobiiliümbrisest loobuda?"
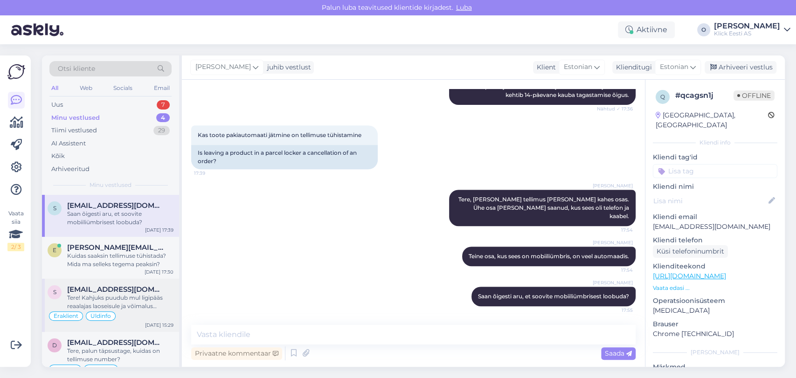
click at [114, 295] on div "Tere! Kahjuks puudub mul ligipääs reaalajas laoseisule ja võimalus kontrollida …" at bounding box center [120, 302] width 106 height 17
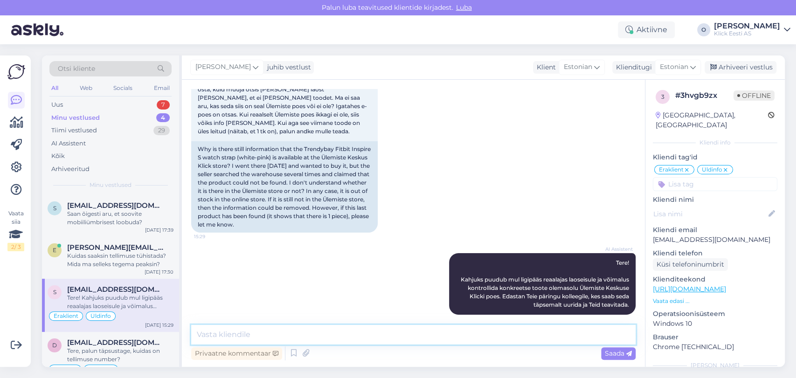
click at [254, 333] on textarea at bounding box center [413, 335] width 444 height 20
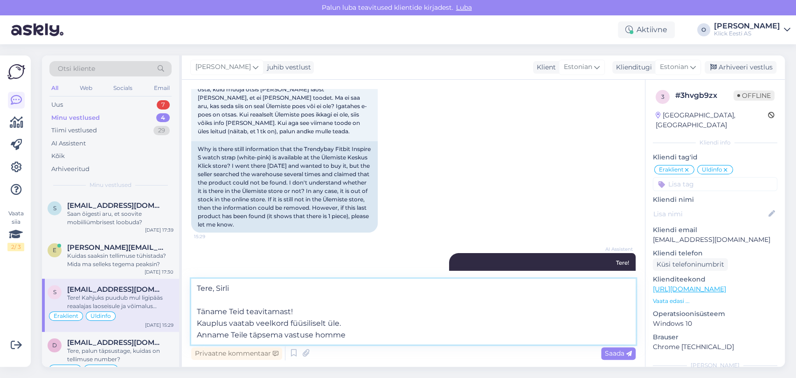
type textarea "Tere, Sirli Täname Teid teavitamast! Kauplus vaatab veelkord füüsiliselt üle. A…"
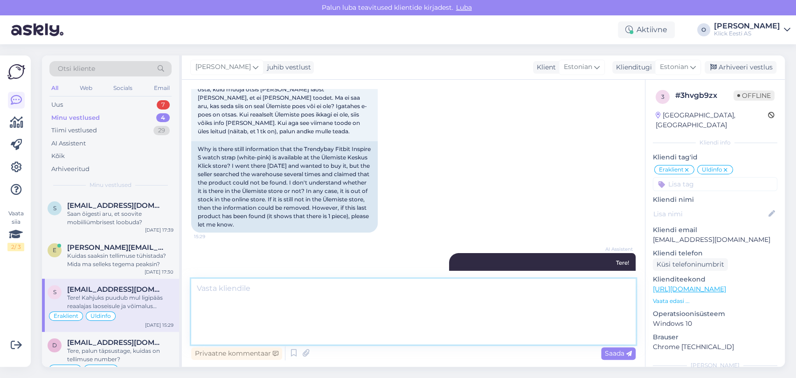
scroll to position [157, 0]
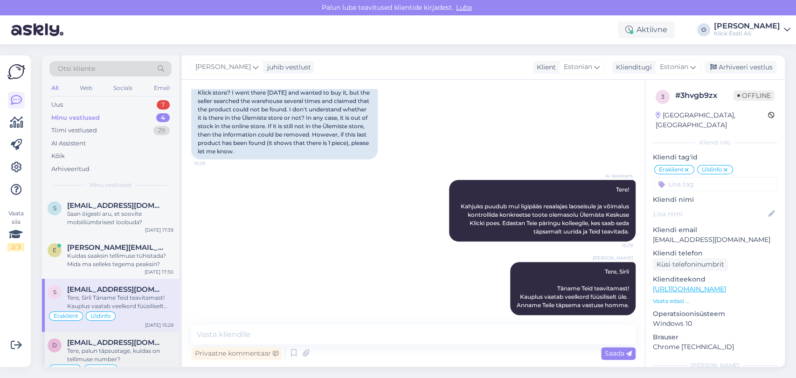
click at [116, 339] on span "[EMAIL_ADDRESS][DOMAIN_NAME]" at bounding box center [115, 343] width 97 height 8
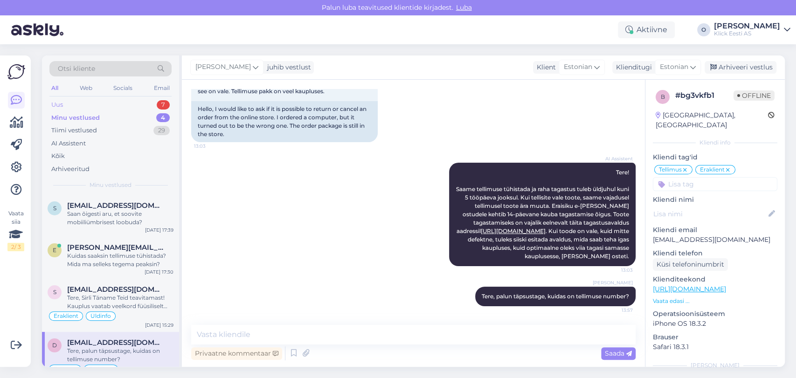
click at [138, 105] on div "Uus 7" at bounding box center [110, 104] width 122 height 13
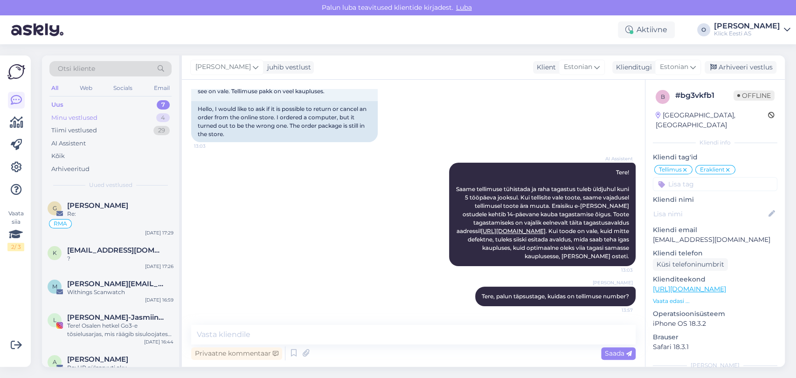
click at [127, 112] on div "Minu vestlused 4" at bounding box center [110, 117] width 122 height 13
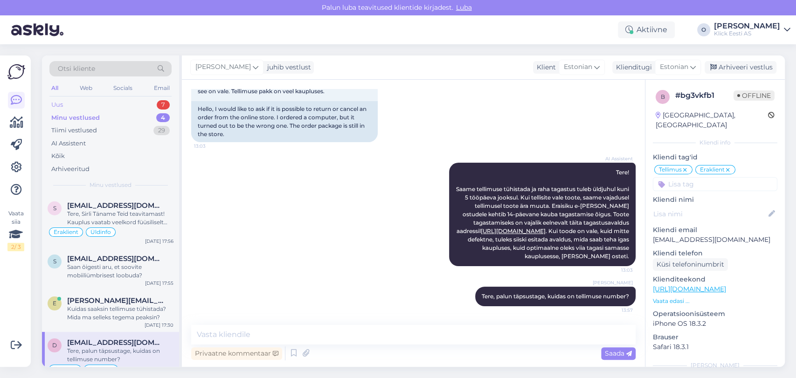
click at [123, 100] on div "Uus 7" at bounding box center [110, 104] width 122 height 13
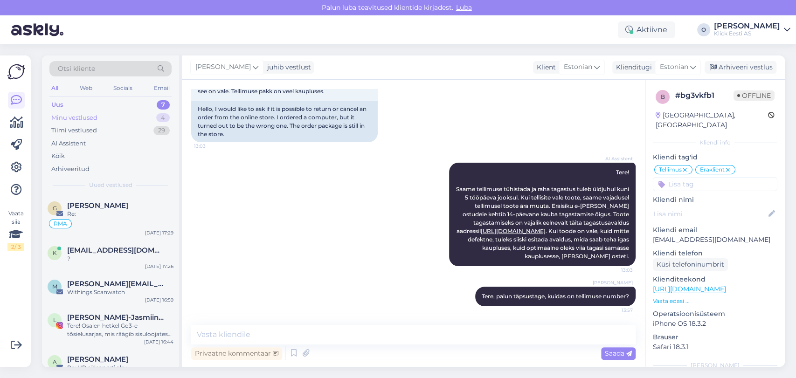
click at [111, 118] on div "Minu vestlused 4" at bounding box center [110, 117] width 122 height 13
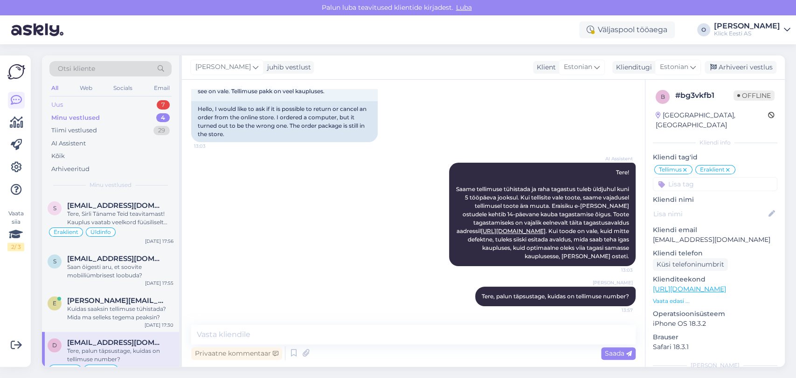
click at [132, 104] on div "Uus 7" at bounding box center [110, 104] width 122 height 13
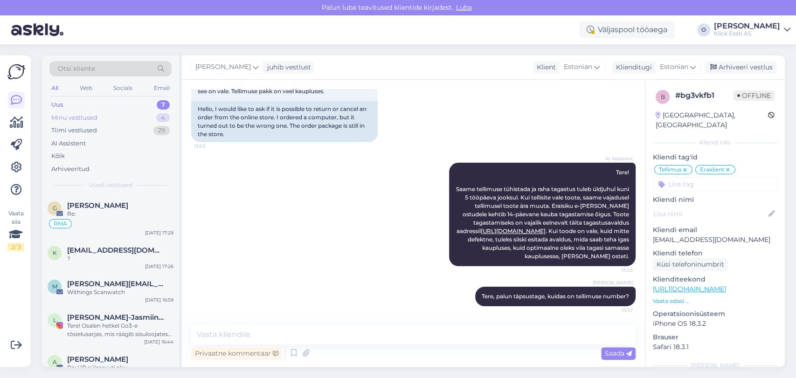
click at [120, 113] on div "Minu vestlused 4" at bounding box center [110, 117] width 122 height 13
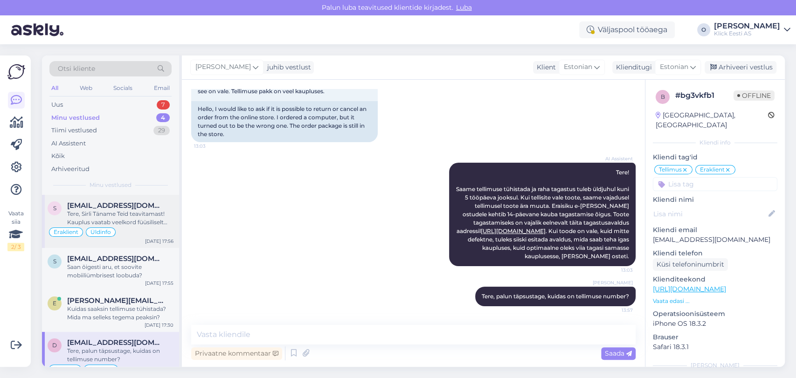
click at [107, 207] on span "[EMAIL_ADDRESS][DOMAIN_NAME]" at bounding box center [115, 205] width 97 height 8
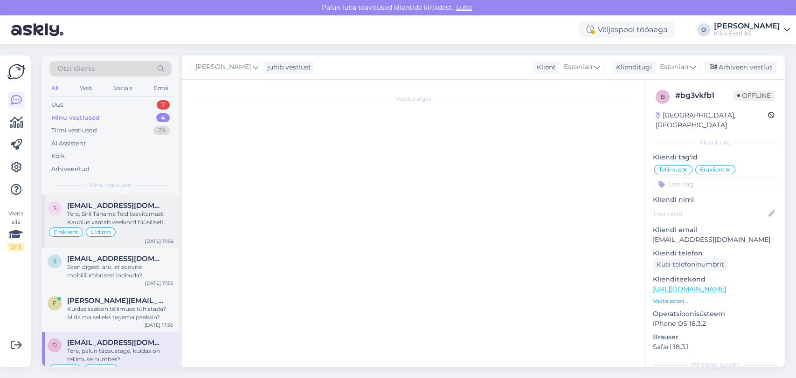
scroll to position [157, 0]
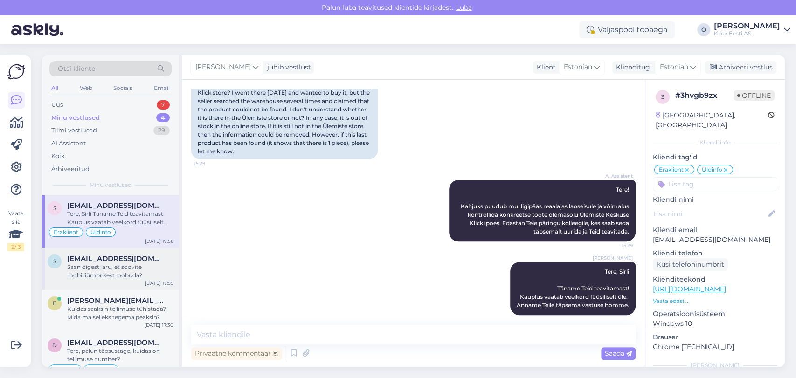
click at [104, 252] on div "s [EMAIL_ADDRESS][DOMAIN_NAME] Saan õigesti aru, et soovite mobiiliümbrisest lo…" at bounding box center [110, 269] width 137 height 42
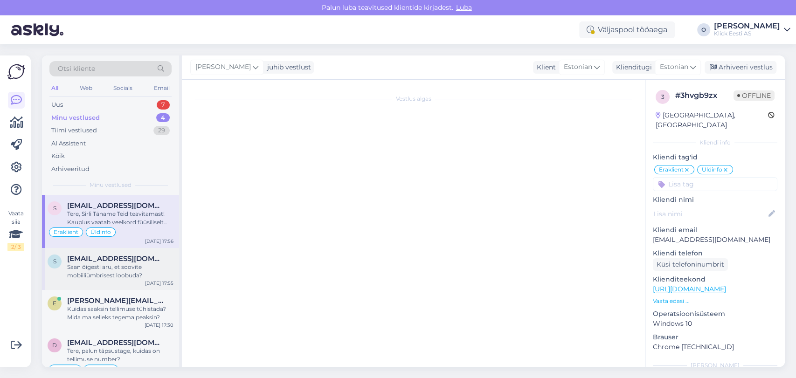
scroll to position [264, 0]
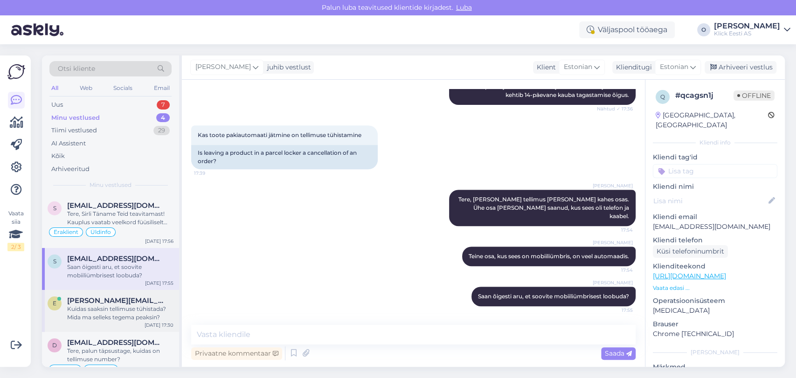
click at [101, 311] on div "Kuidas saaksin tellimuse tühistada? Mida ma selleks tegema peaksin?" at bounding box center [120, 313] width 106 height 17
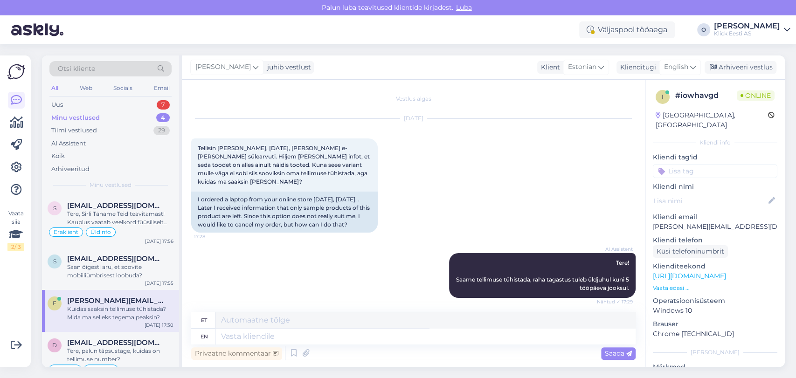
scroll to position [60, 0]
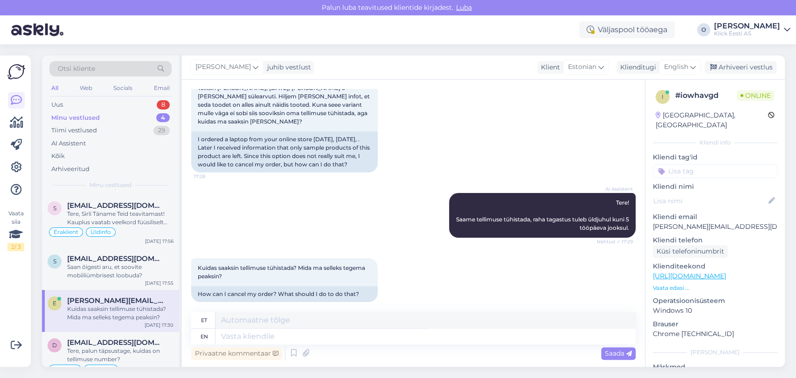
click at [110, 97] on div "Otsi kliente All Web Socials Email Uus 8 Minu vestlused 4 Tiimi vestlused 29 AI…" at bounding box center [110, 124] width 137 height 139
click at [104, 103] on div "Uus 8" at bounding box center [110, 104] width 122 height 13
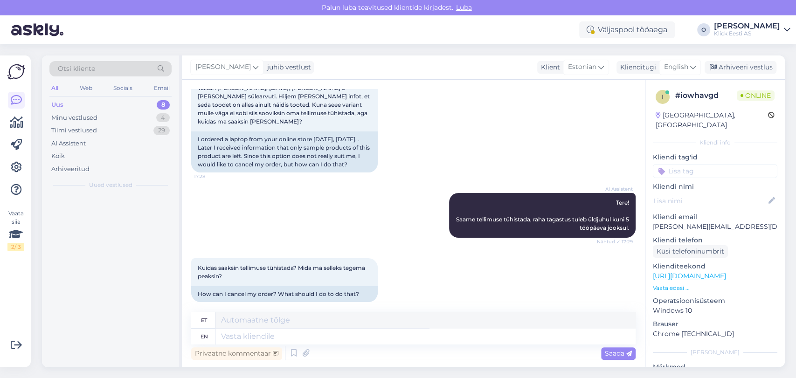
click at [104, 103] on div "Uus 8" at bounding box center [110, 104] width 122 height 13
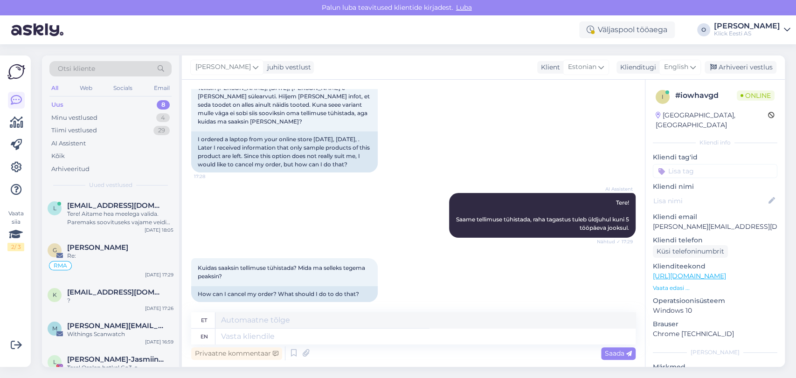
click at [104, 103] on div "Uus 8" at bounding box center [110, 104] width 122 height 13
click at [108, 195] on div "l [EMAIL_ADDRESS][DOMAIN_NAME] Tere! Aitame hea meelega valida. Paremaks soovit…" at bounding box center [110, 216] width 137 height 42
